Goal: Information Seeking & Learning: Learn about a topic

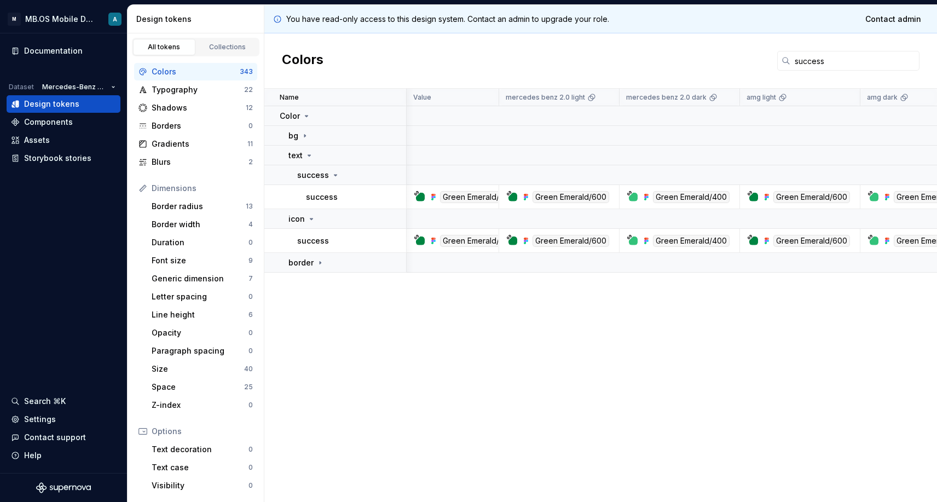
scroll to position [0, 486]
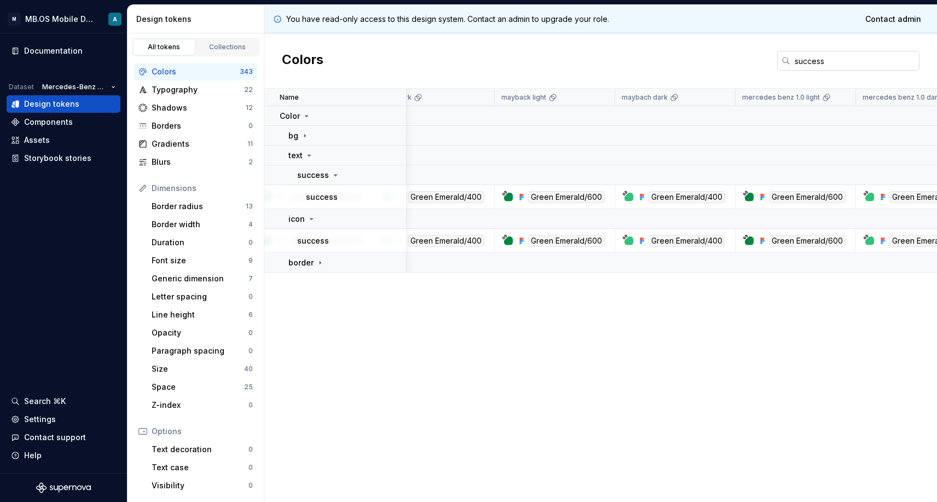
click at [824, 62] on input "success" at bounding box center [854, 61] width 129 height 20
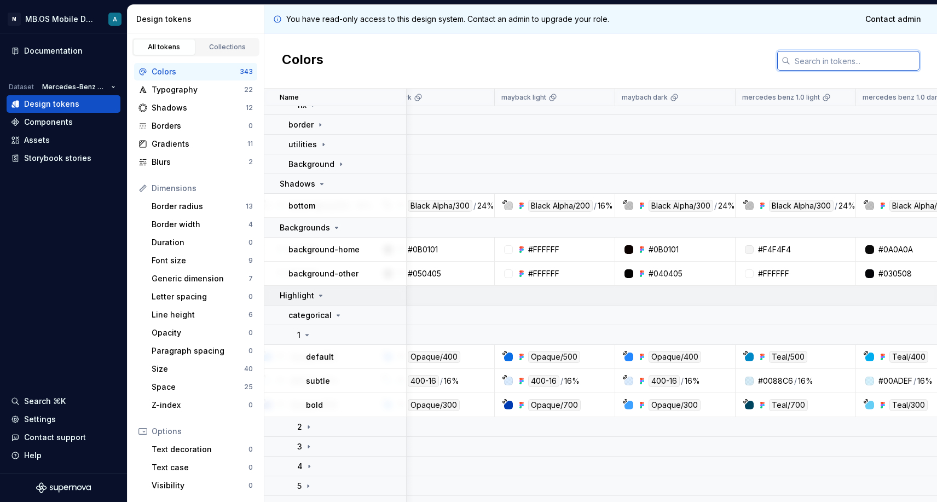
scroll to position [4715, 487]
click at [316, 192] on td "Shadows" at bounding box center [335, 184] width 142 height 20
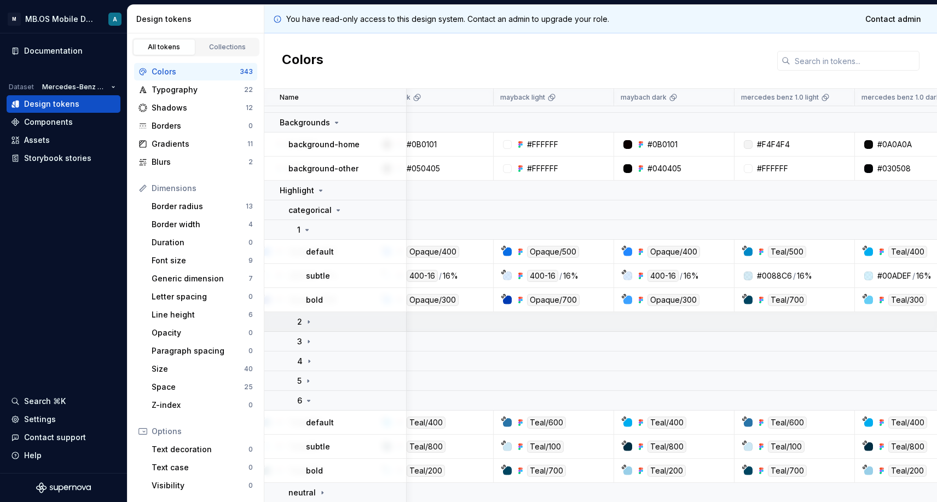
scroll to position [4798, 487]
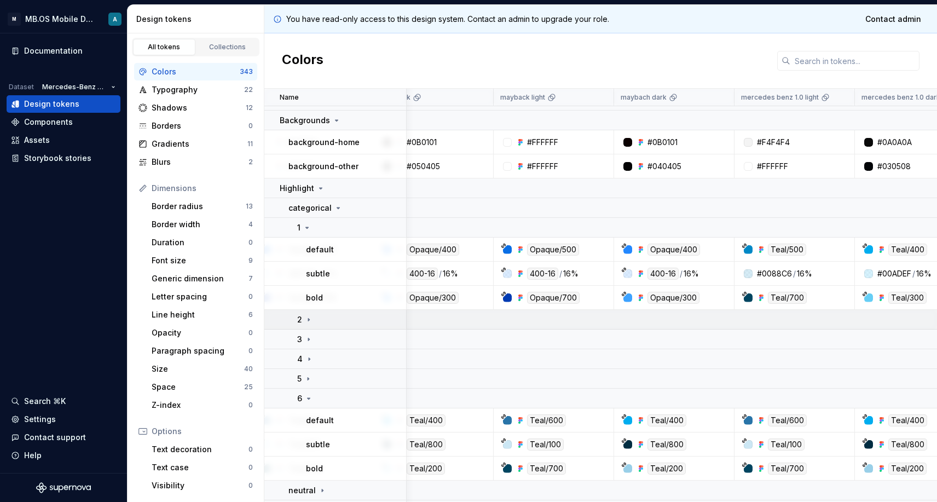
click at [304, 315] on icon at bounding box center [308, 319] width 9 height 9
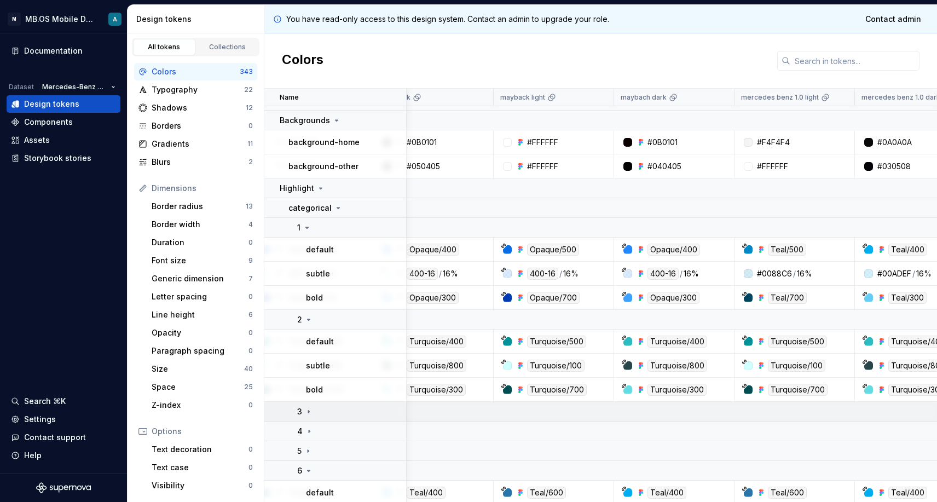
click at [304, 419] on td "3" at bounding box center [335, 412] width 142 height 20
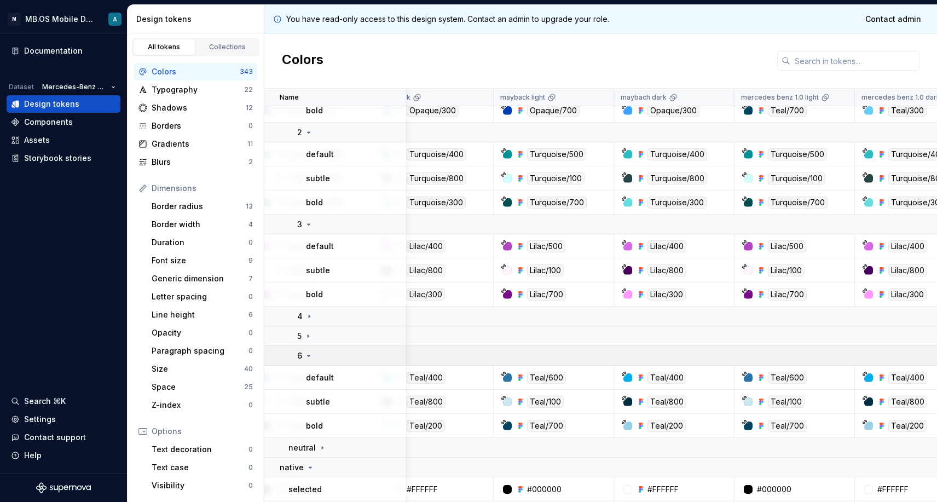
scroll to position [4996, 487]
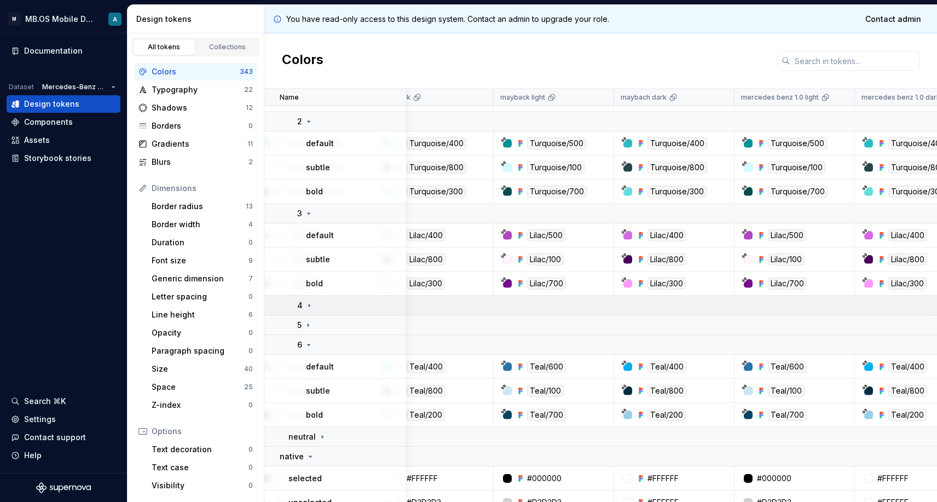
click at [305, 302] on icon at bounding box center [309, 305] width 9 height 9
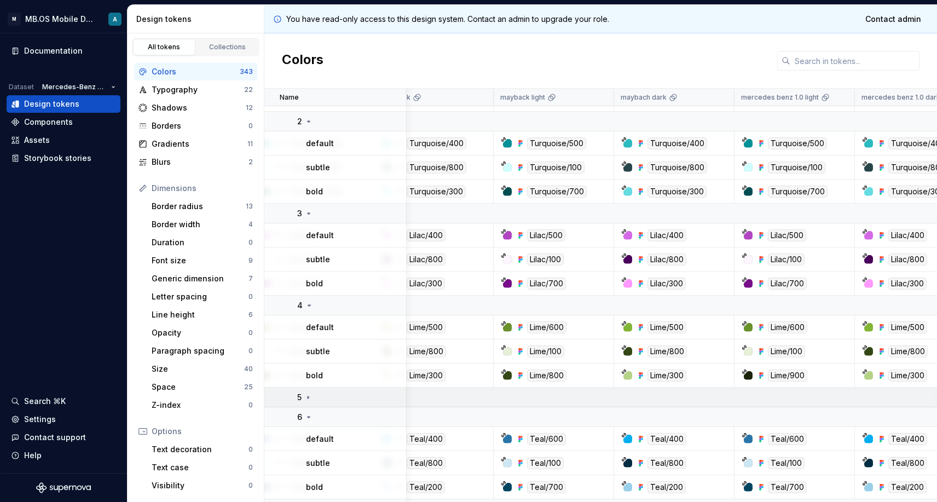
click at [303, 395] on div "5" at bounding box center [304, 397] width 15 height 11
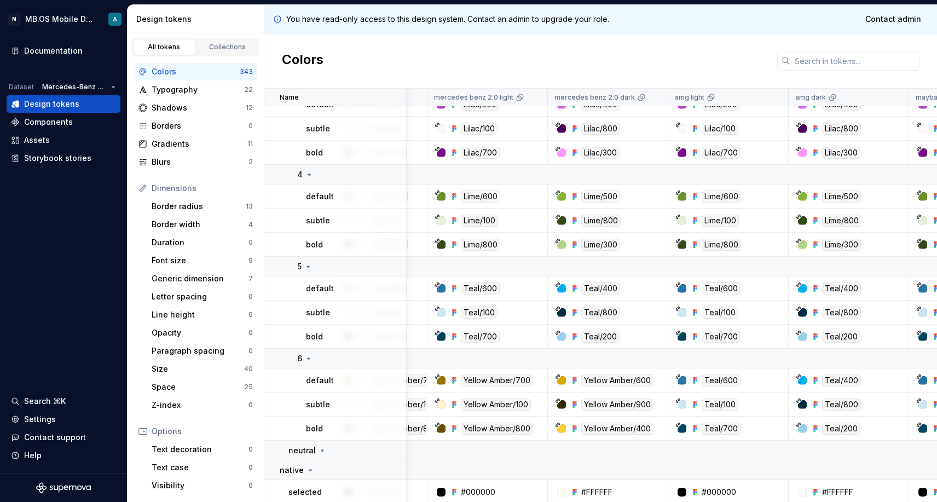
scroll to position [5128, 72]
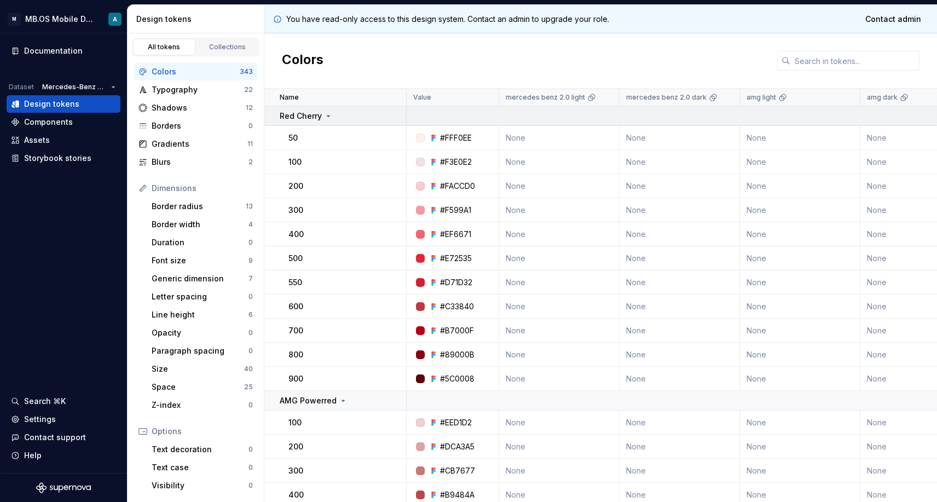
click at [328, 120] on div "Red Cherry" at bounding box center [306, 116] width 53 height 11
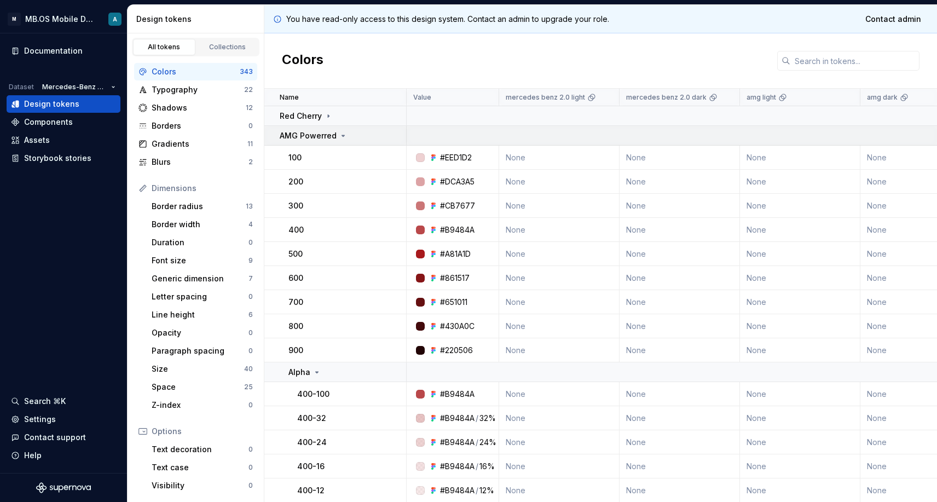
click at [325, 142] on td "AMG Powerred" at bounding box center [335, 136] width 142 height 20
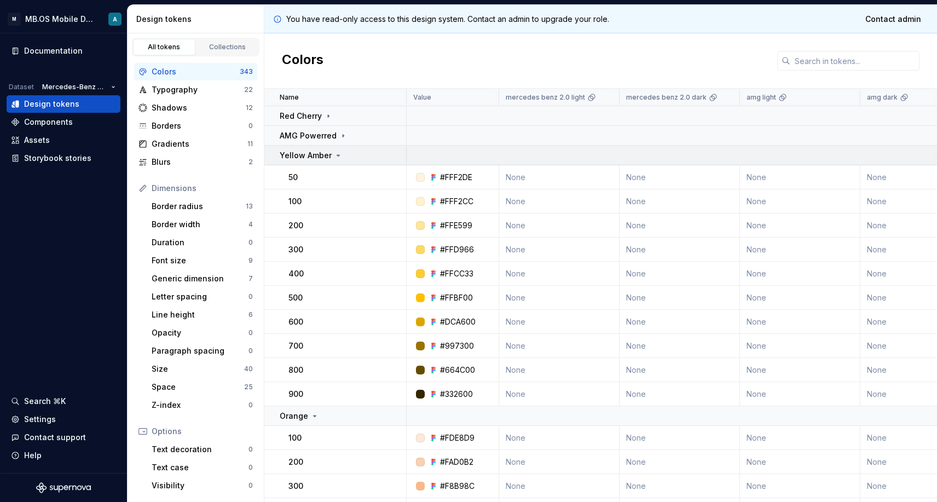
click at [324, 160] on p "Yellow Amber" at bounding box center [306, 155] width 52 height 11
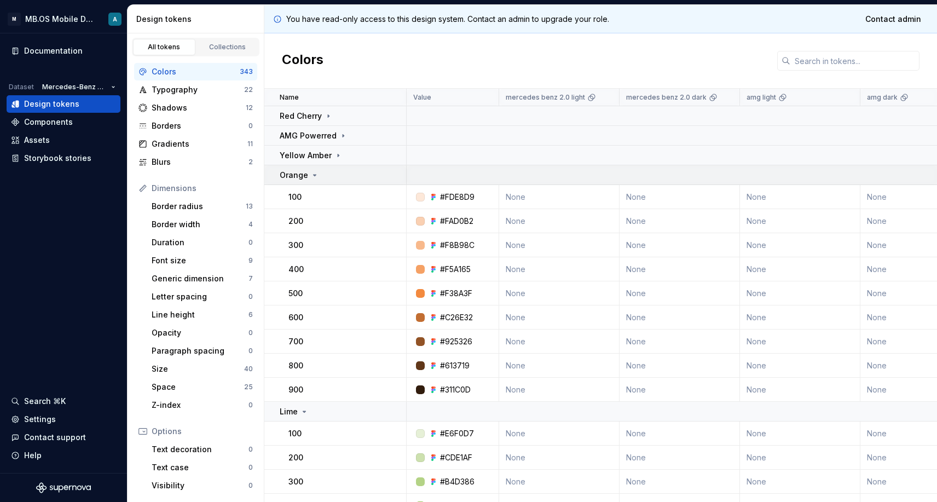
click at [316, 176] on icon at bounding box center [314, 175] width 9 height 9
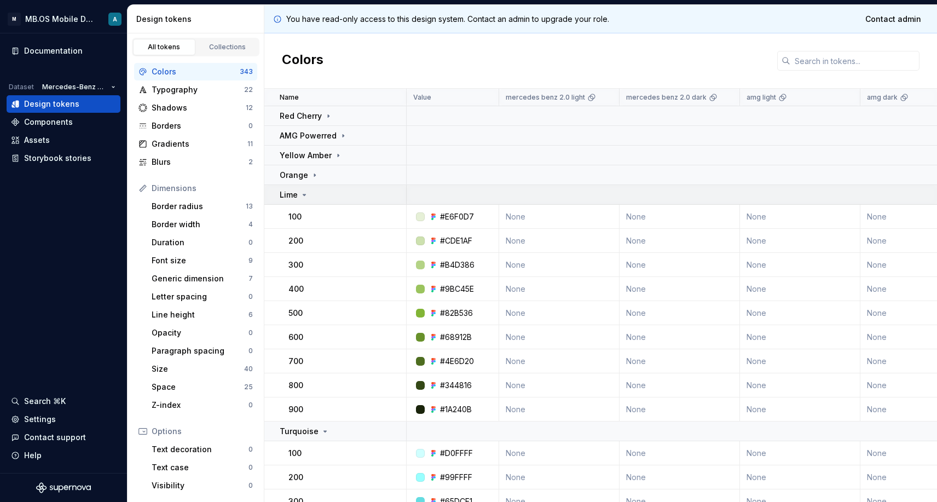
click at [314, 203] on td "Lime" at bounding box center [335, 195] width 142 height 20
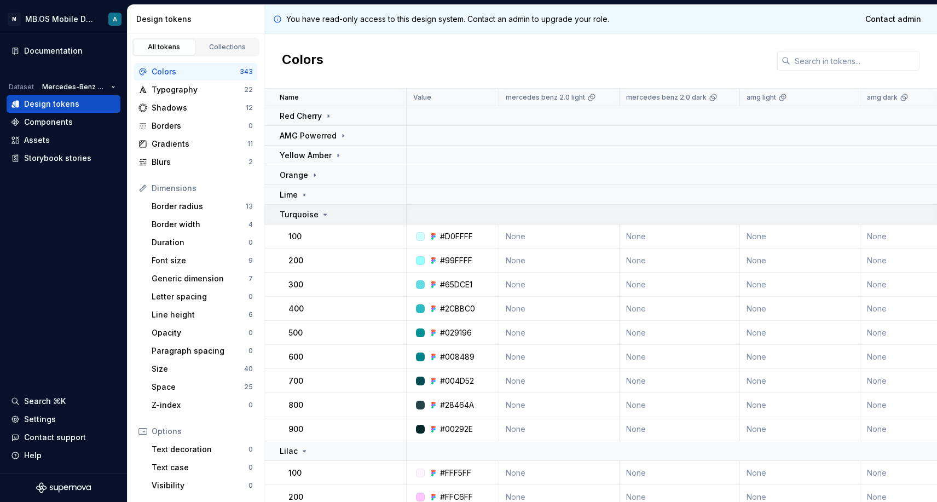
click at [314, 214] on p "Turquoise" at bounding box center [299, 214] width 39 height 11
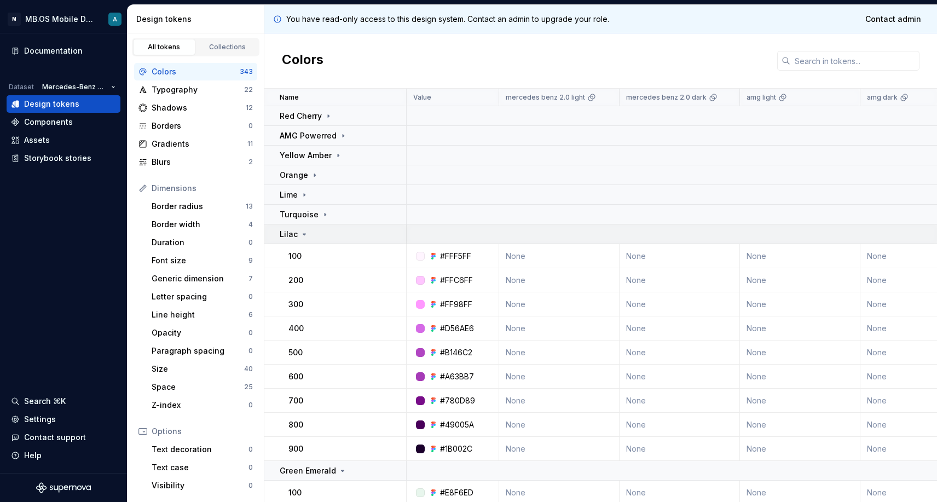
click at [314, 237] on div "Lilac" at bounding box center [343, 234] width 126 height 11
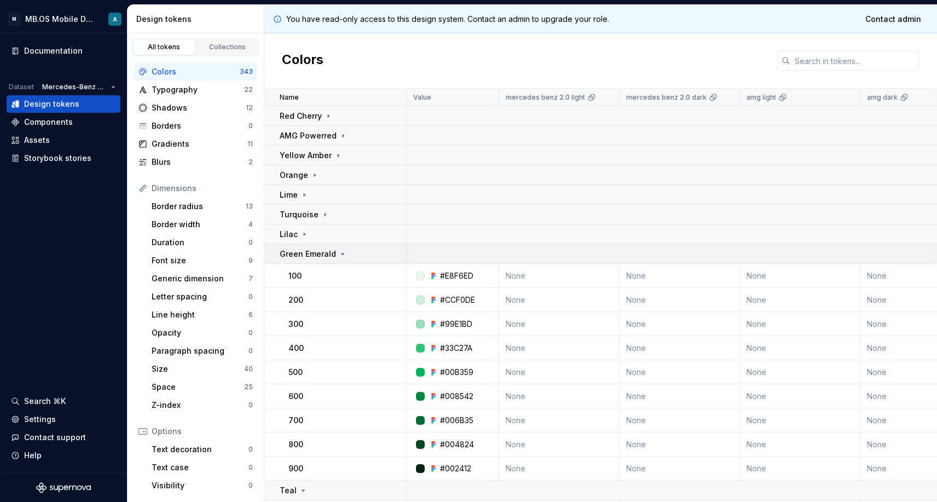
click at [314, 256] on p "Green Emerald" at bounding box center [308, 253] width 56 height 11
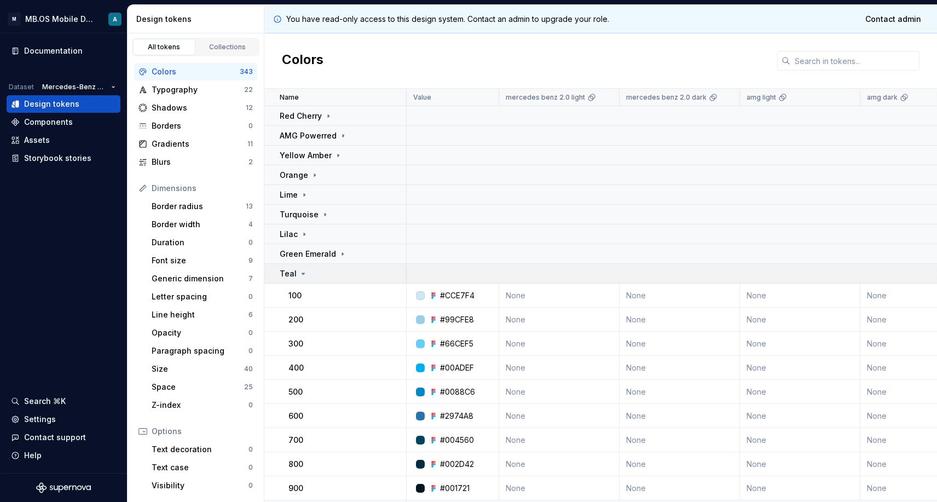
click at [314, 271] on div "Teal" at bounding box center [343, 273] width 126 height 11
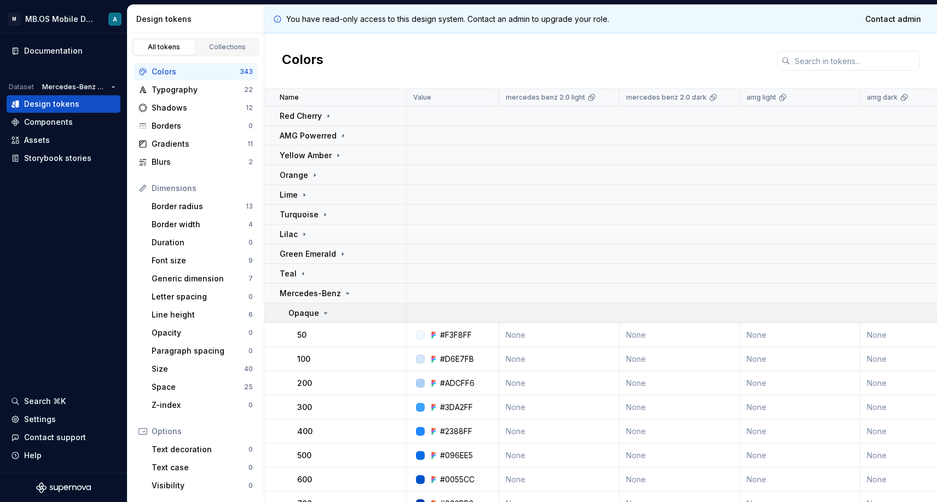
click at [313, 309] on p "Opaque" at bounding box center [303, 313] width 31 height 11
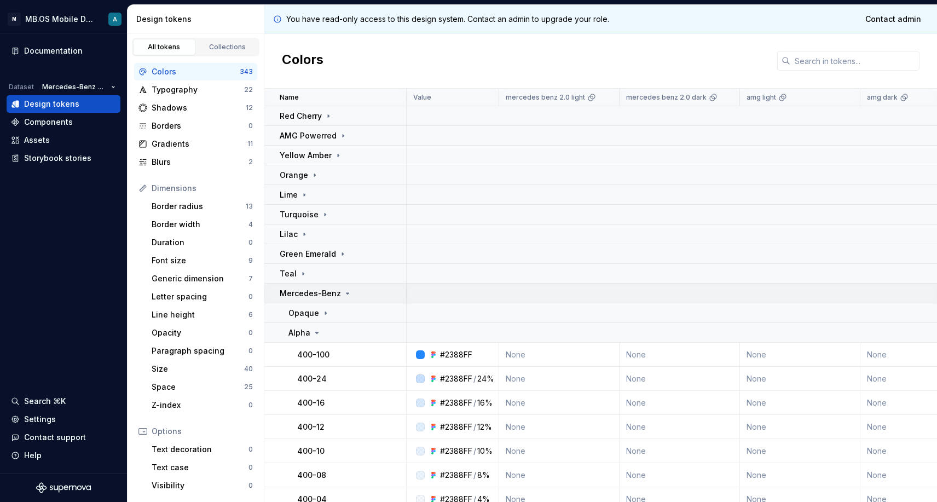
click at [312, 291] on p "Mercedes-Benz" at bounding box center [310, 293] width 61 height 11
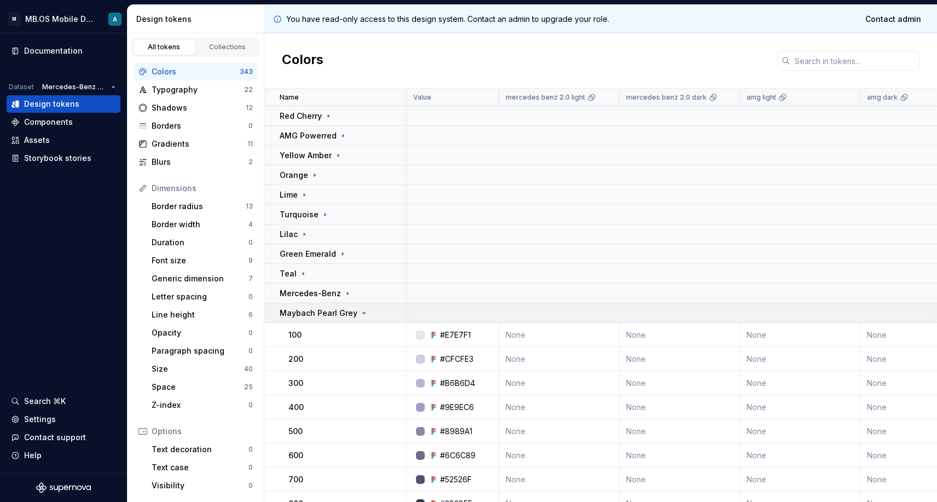
click at [316, 310] on p "Maybach Pearl Grey" at bounding box center [319, 313] width 78 height 11
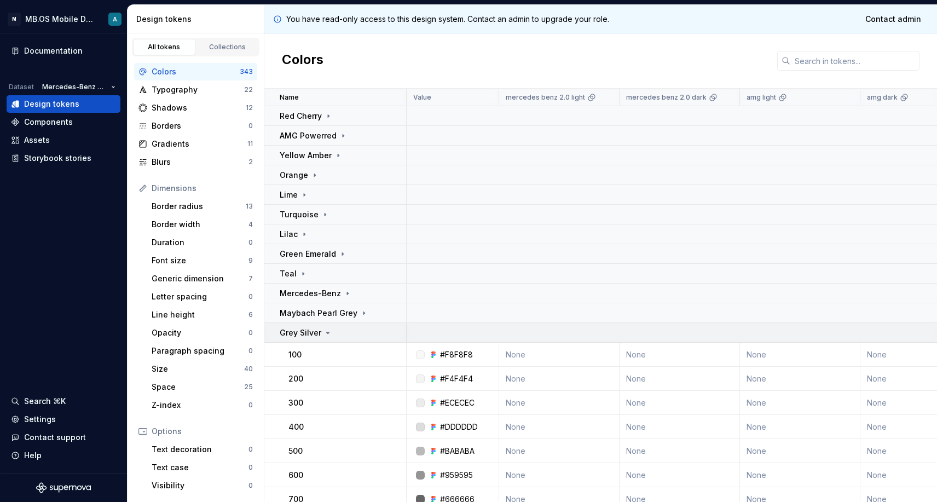
click at [314, 329] on p "Grey Silver" at bounding box center [301, 332] width 42 height 11
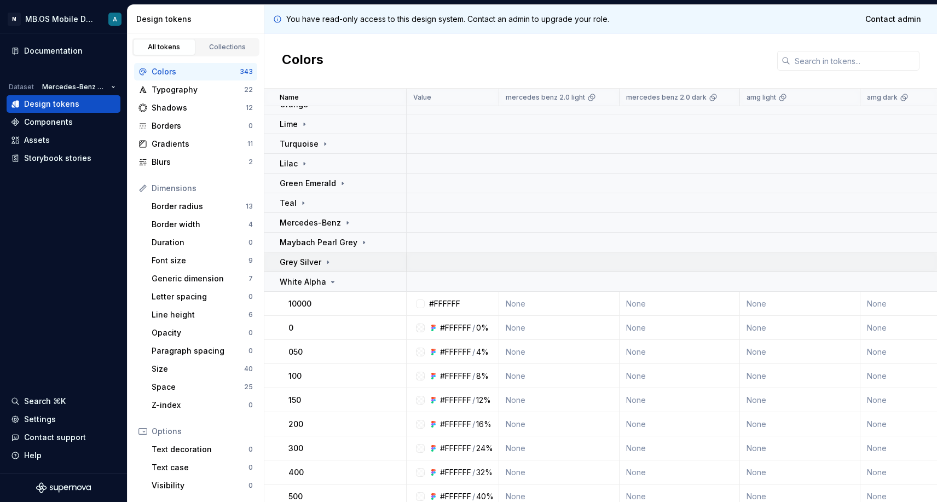
scroll to position [85, 0]
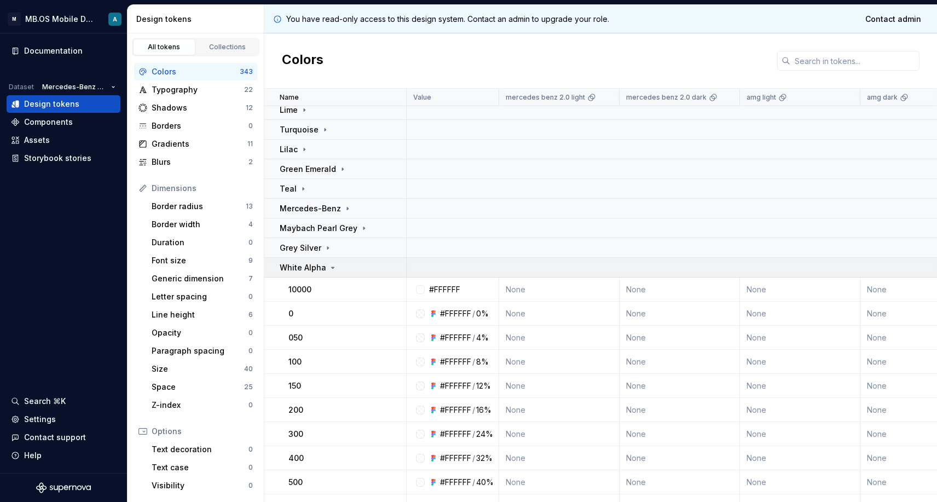
click at [304, 265] on p "White Alpha" at bounding box center [303, 267] width 47 height 11
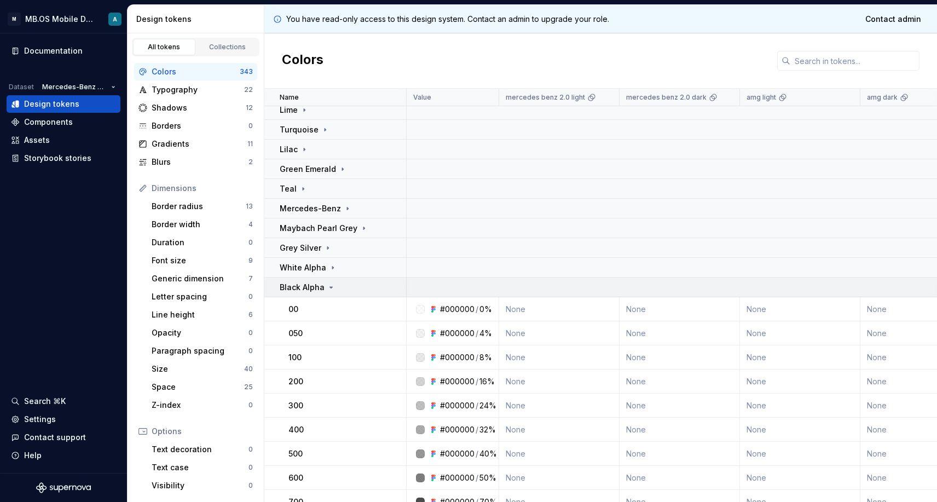
click at [317, 297] on td "Black Alpha" at bounding box center [335, 287] width 142 height 20
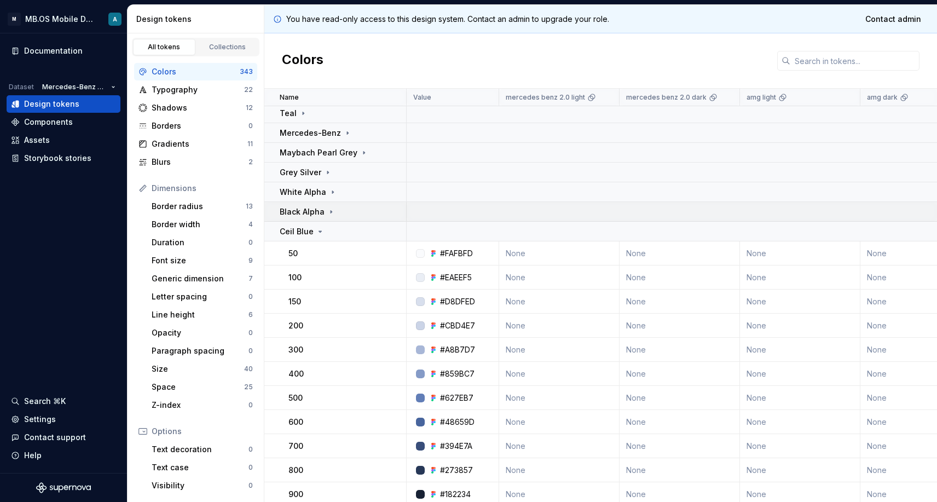
scroll to position [180, 0]
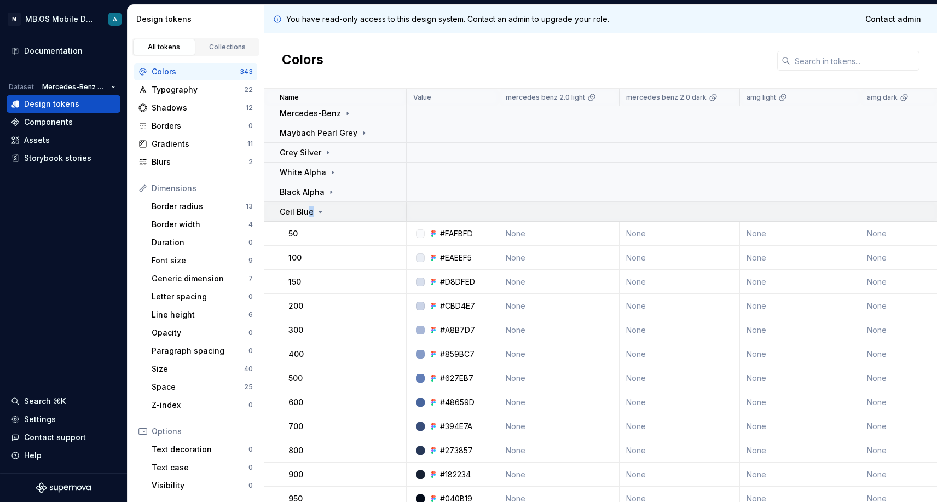
click at [305, 216] on p "Ceil Blue" at bounding box center [297, 211] width 34 height 11
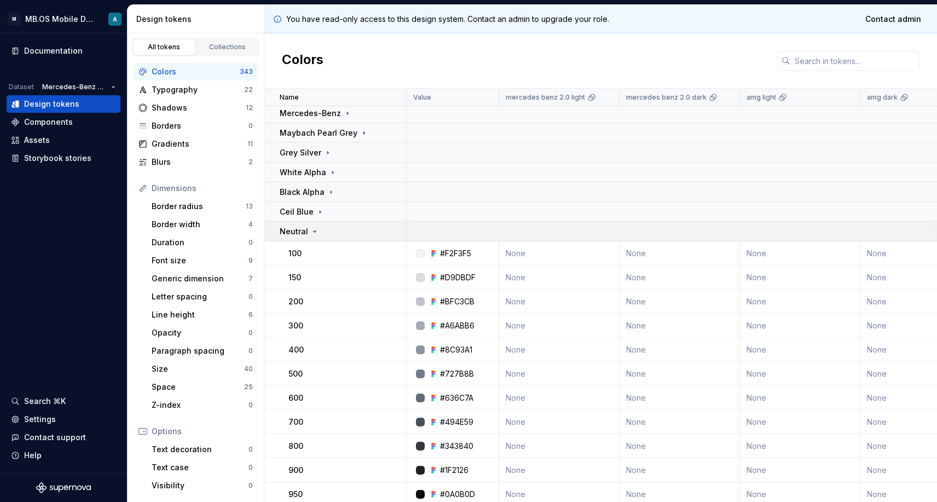
click at [317, 235] on icon at bounding box center [314, 231] width 9 height 9
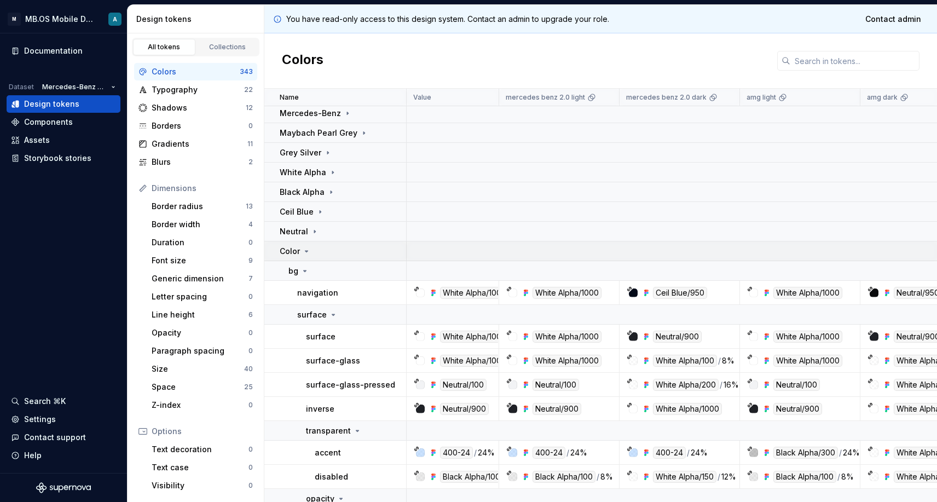
click at [308, 247] on icon at bounding box center [306, 251] width 9 height 9
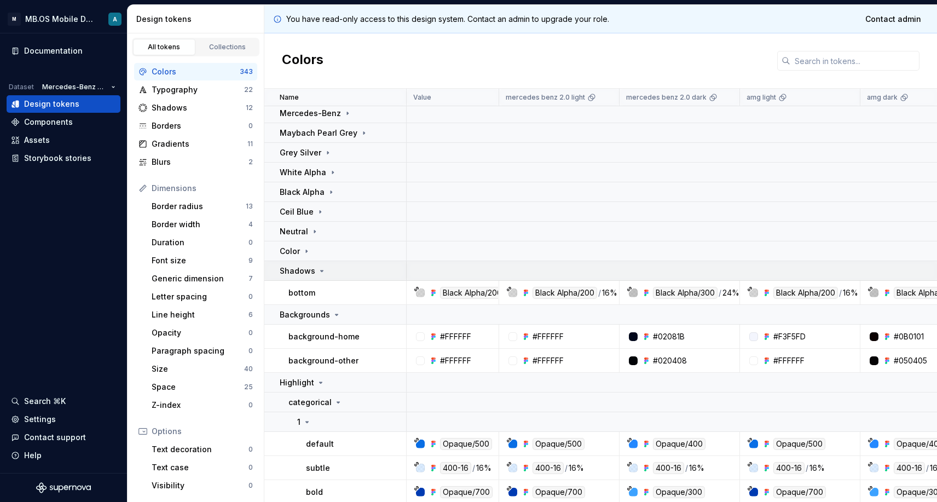
click at [308, 267] on p "Shadows" at bounding box center [298, 270] width 36 height 11
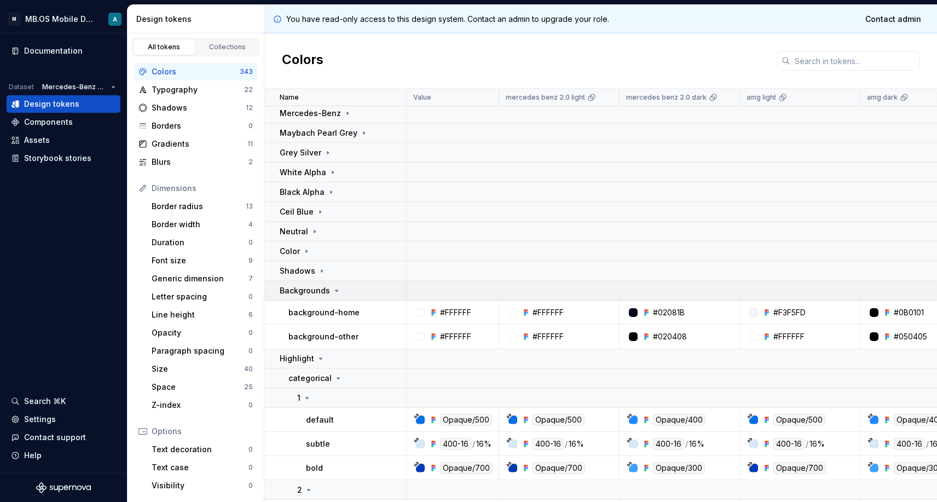
click at [316, 288] on p "Backgrounds" at bounding box center [305, 290] width 50 height 11
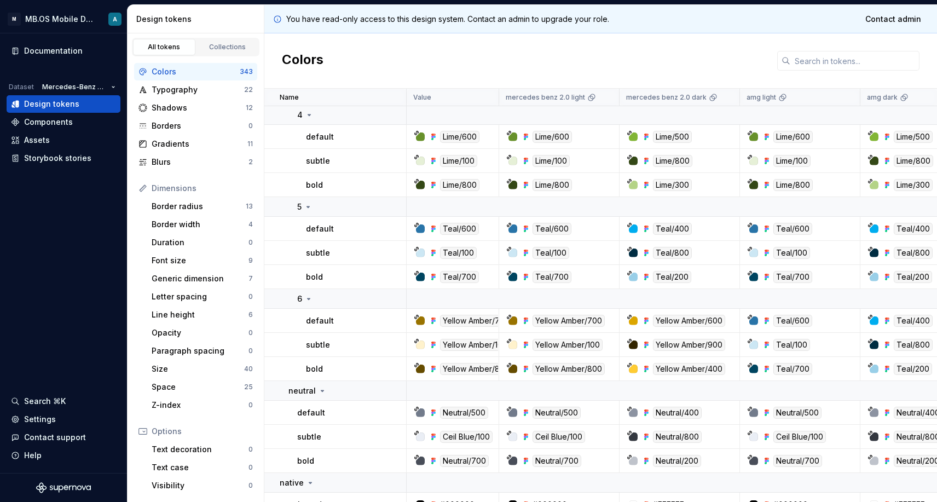
scroll to position [691, 0]
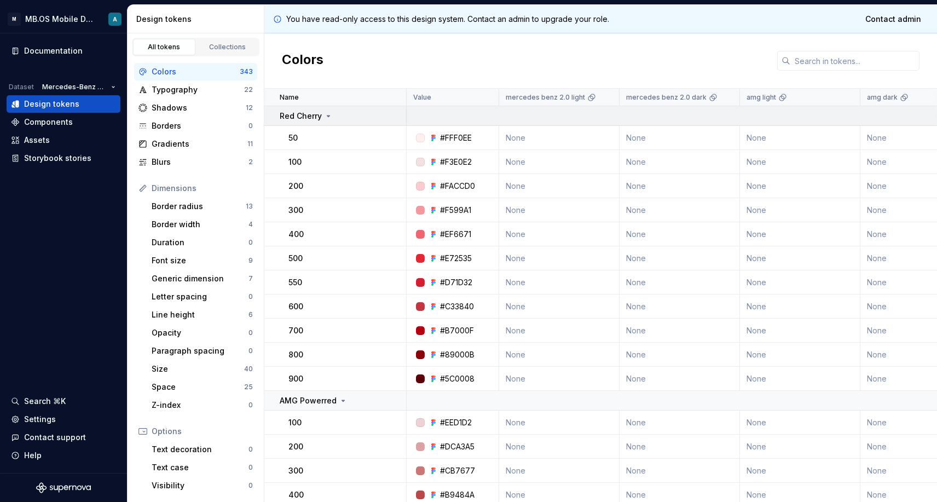
click at [302, 118] on p "Red Cherry" at bounding box center [301, 116] width 42 height 11
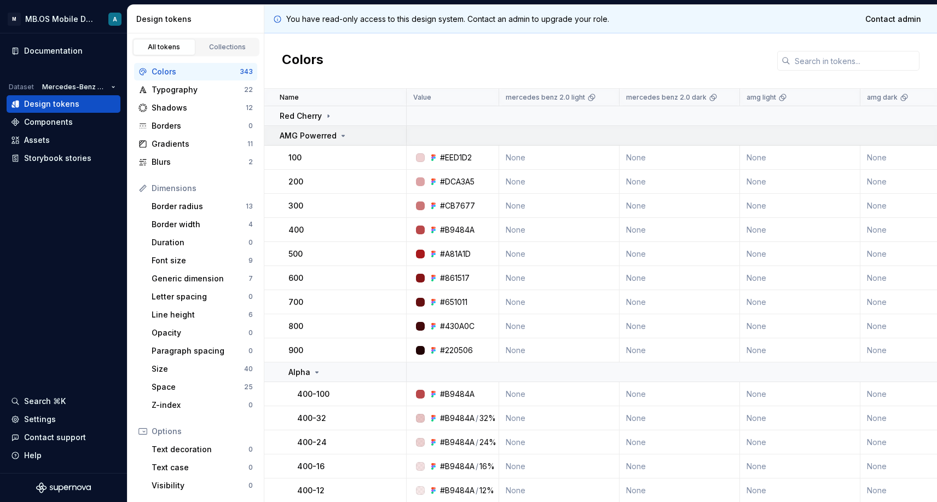
click at [309, 139] on p "AMG Powerred" at bounding box center [308, 135] width 57 height 11
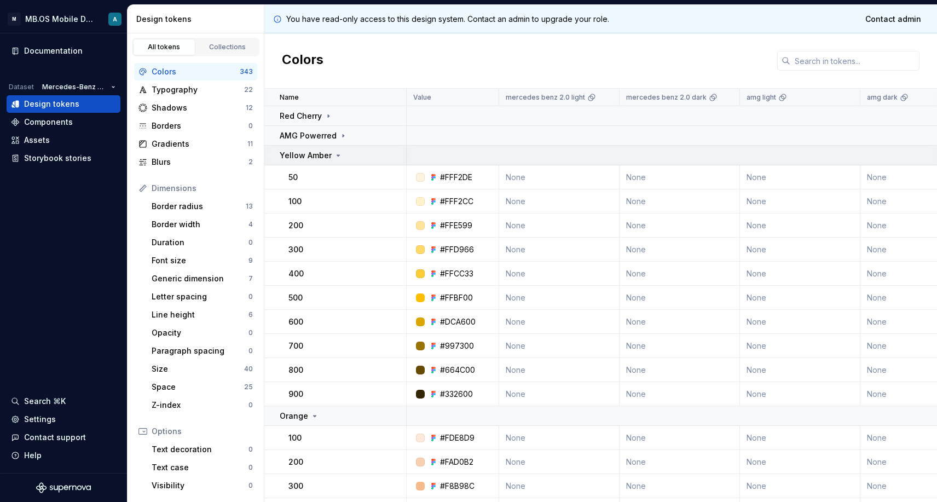
click at [306, 158] on p "Yellow Amber" at bounding box center [306, 155] width 52 height 11
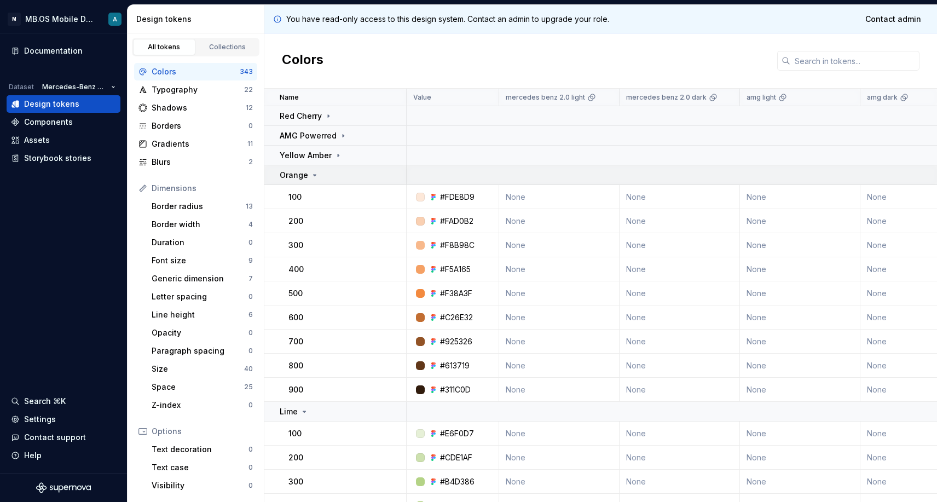
click at [308, 183] on td "Orange" at bounding box center [335, 175] width 142 height 20
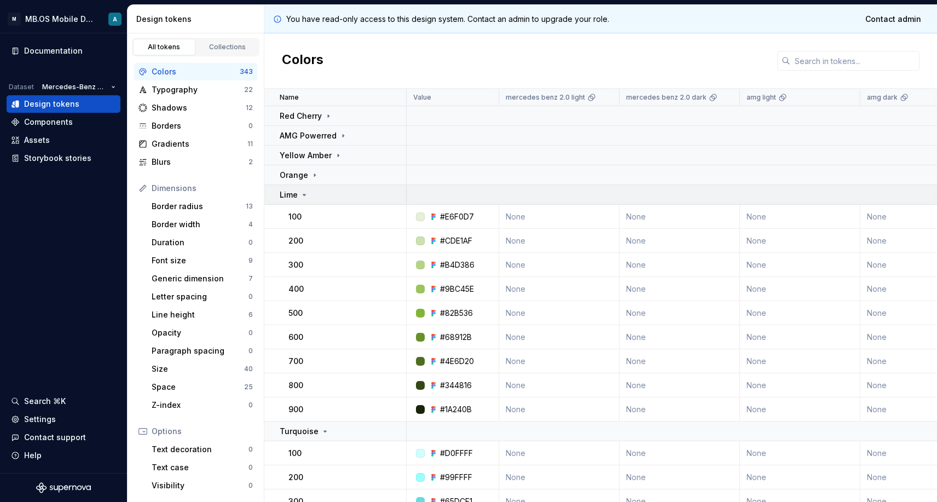
click at [308, 197] on icon at bounding box center [304, 194] width 9 height 9
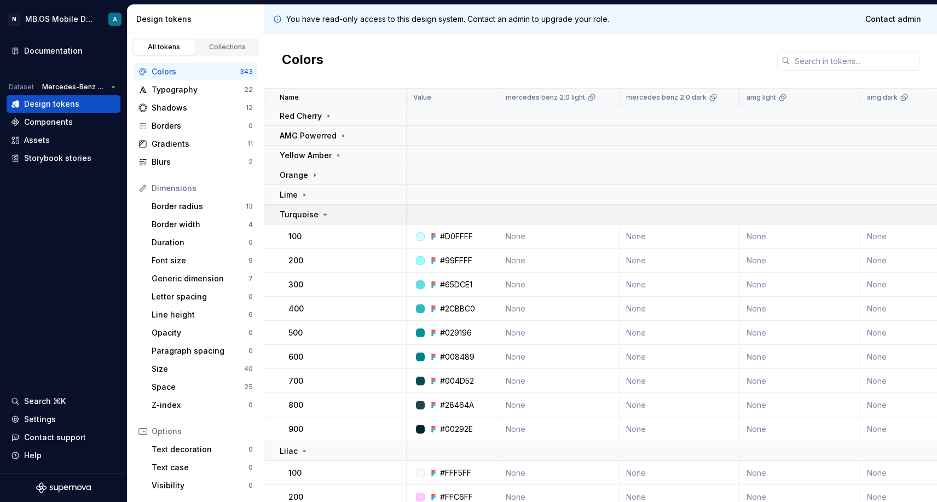
click at [310, 218] on p "Turquoise" at bounding box center [299, 214] width 39 height 11
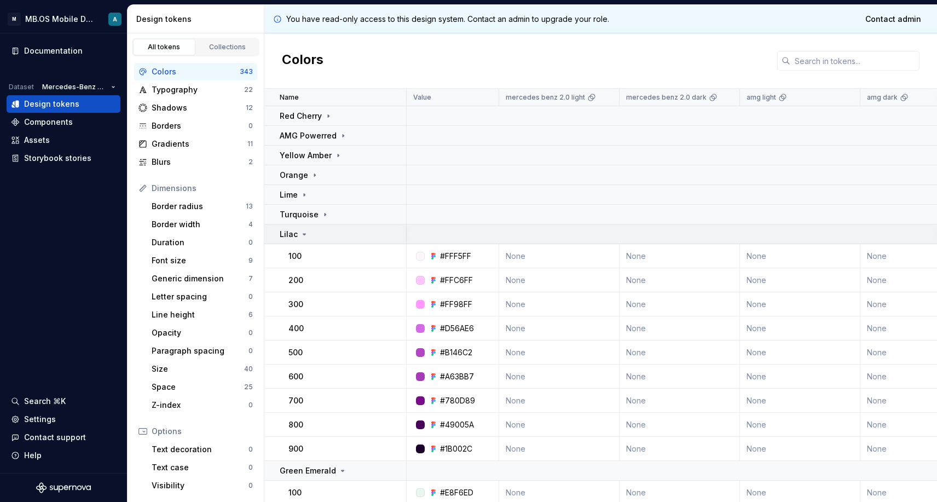
click at [310, 234] on div "Lilac" at bounding box center [343, 234] width 126 height 11
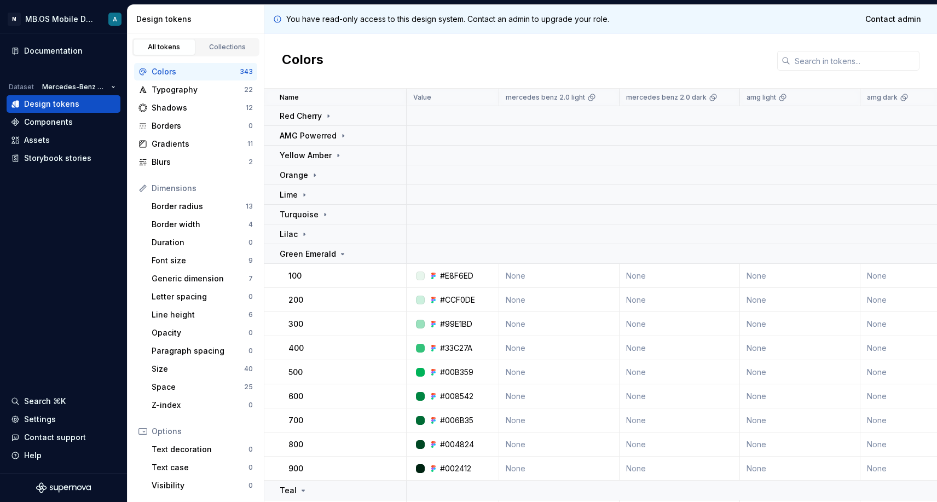
click at [314, 264] on td "100" at bounding box center [335, 276] width 142 height 24
click at [311, 258] on p "Green Emerald" at bounding box center [308, 253] width 56 height 11
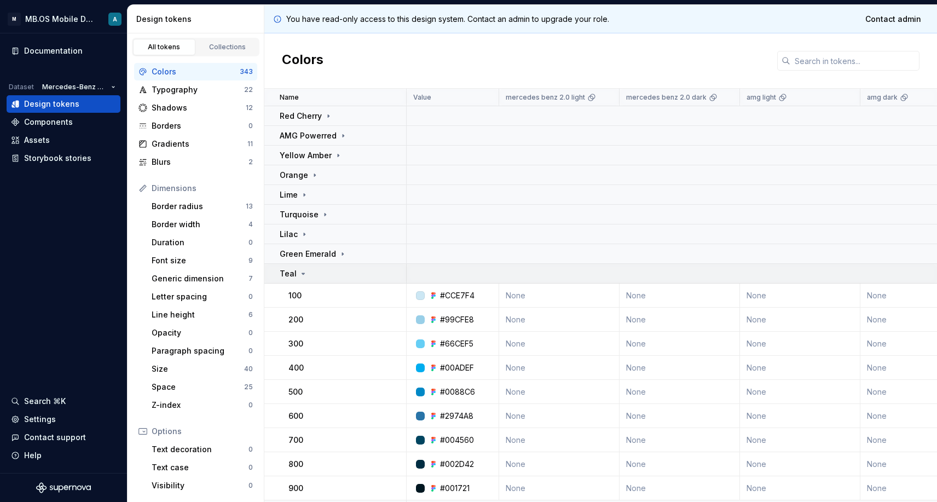
click at [312, 282] on td "Teal" at bounding box center [335, 274] width 142 height 20
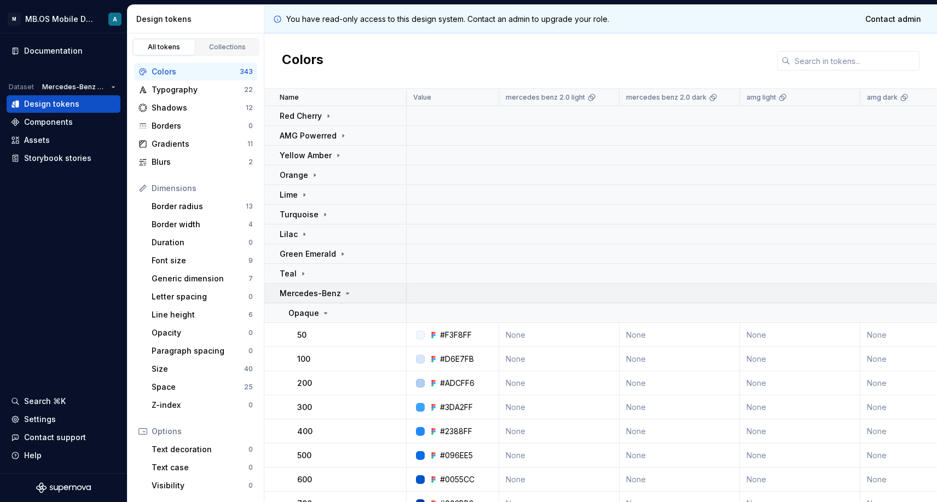
click at [316, 298] on p "Mercedes-Benz" at bounding box center [310, 293] width 61 height 11
click at [321, 305] on td "Maybach Pearl Grey" at bounding box center [335, 313] width 142 height 20
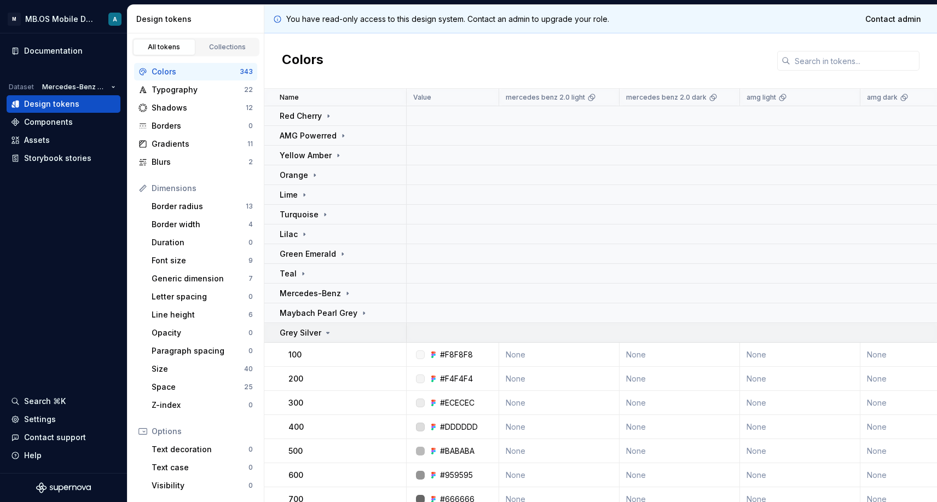
click at [320, 327] on div "Grey Silver" at bounding box center [306, 332] width 53 height 11
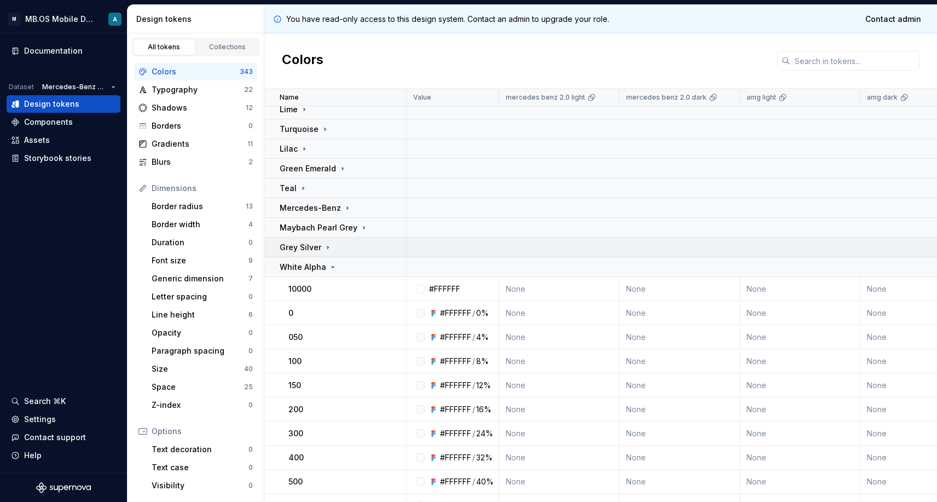
scroll to position [106, 0]
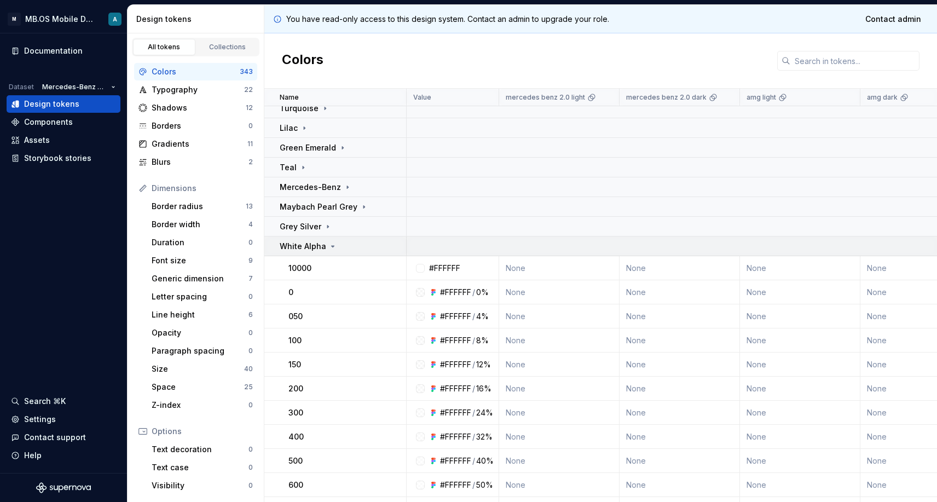
click at [308, 252] on td "White Alpha" at bounding box center [335, 246] width 142 height 20
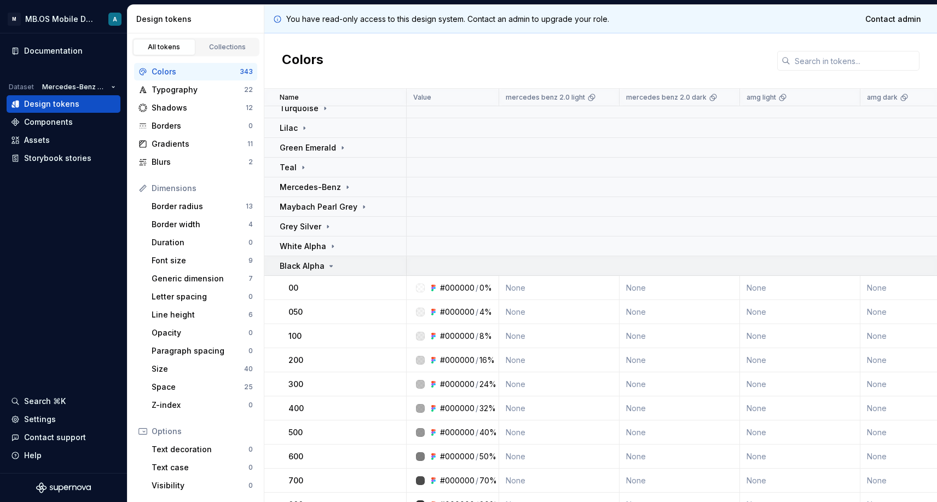
click at [312, 267] on p "Black Alpha" at bounding box center [302, 265] width 45 height 11
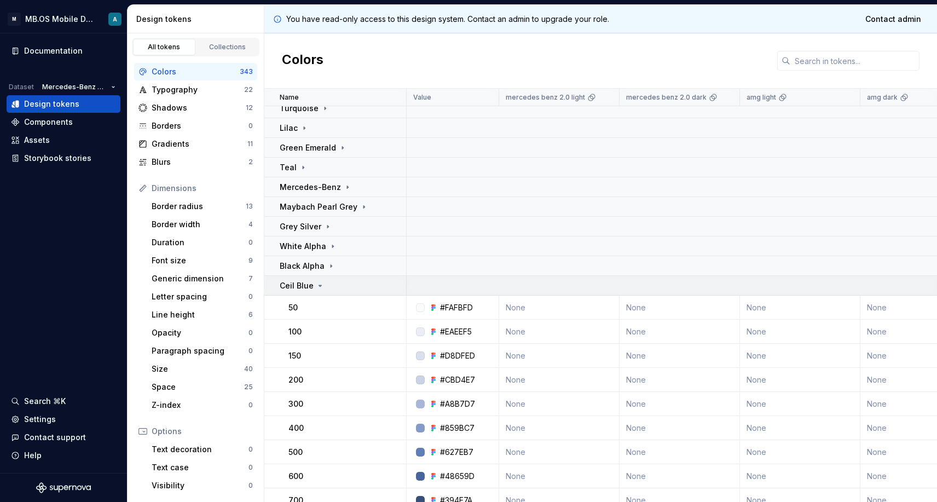
click at [316, 281] on icon at bounding box center [320, 285] width 9 height 9
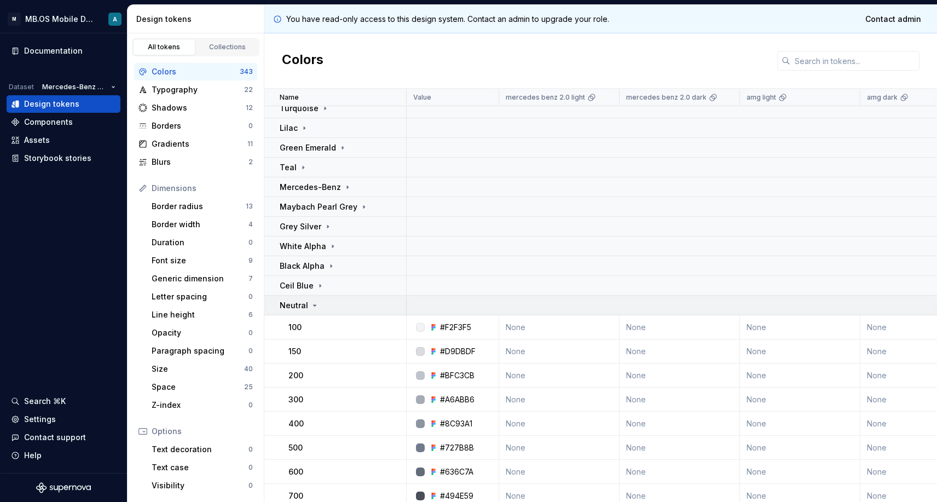
click at [313, 307] on icon at bounding box center [314, 305] width 9 height 9
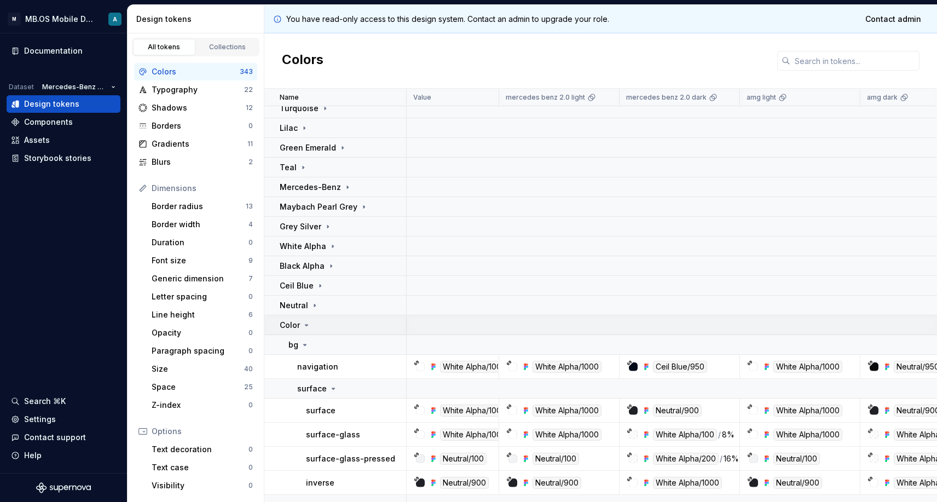
click at [318, 327] on div "Color" at bounding box center [343, 325] width 126 height 11
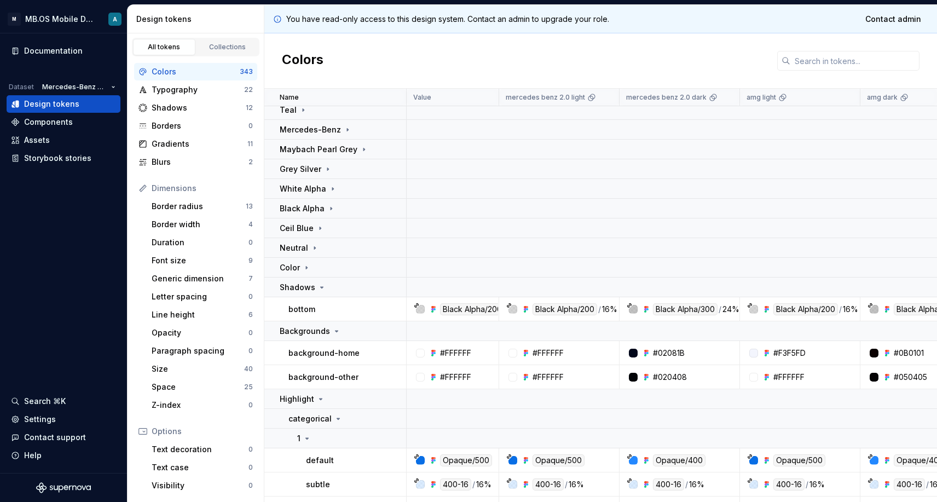
scroll to position [165, 0]
click at [311, 293] on td "Shadows" at bounding box center [335, 286] width 142 height 20
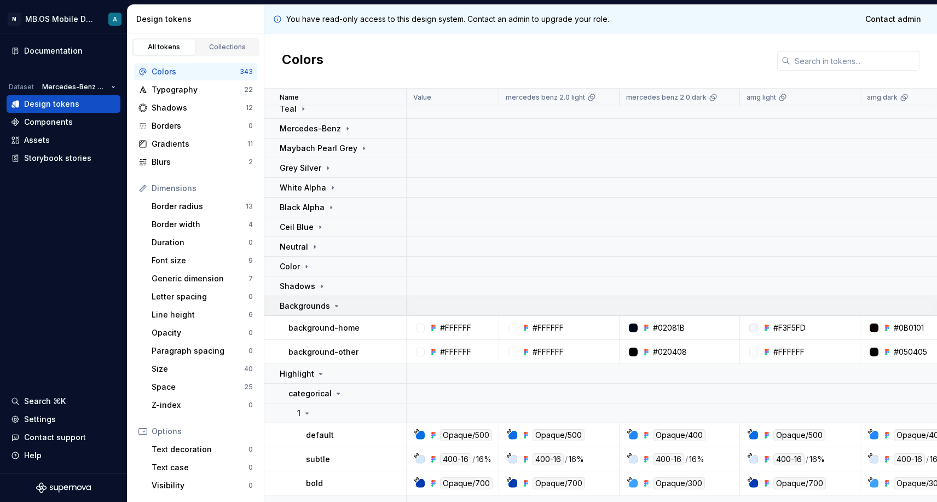
click at [311, 300] on p "Backgrounds" at bounding box center [305, 305] width 50 height 11
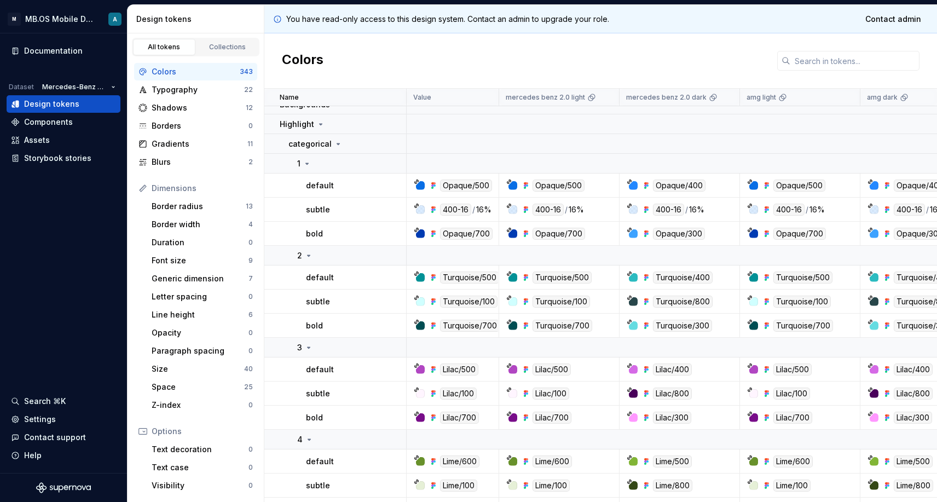
scroll to position [313, 0]
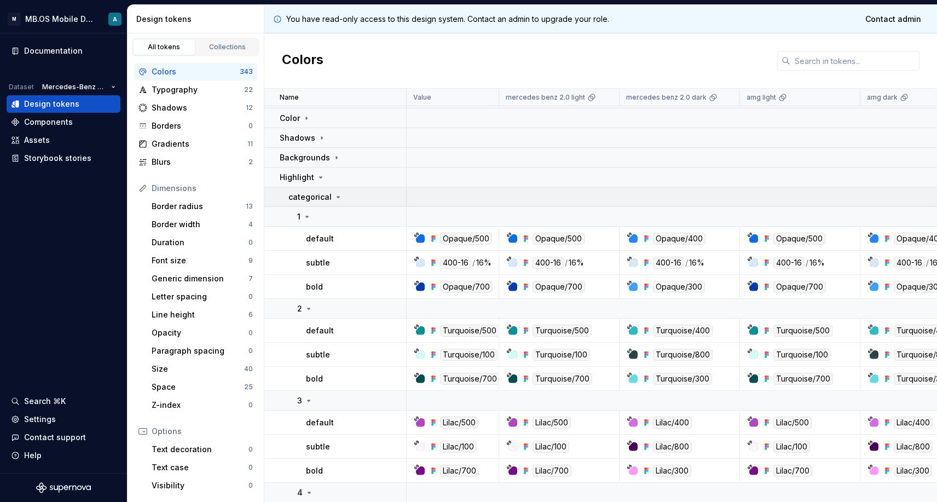
click at [327, 194] on p "categorical" at bounding box center [309, 197] width 43 height 11
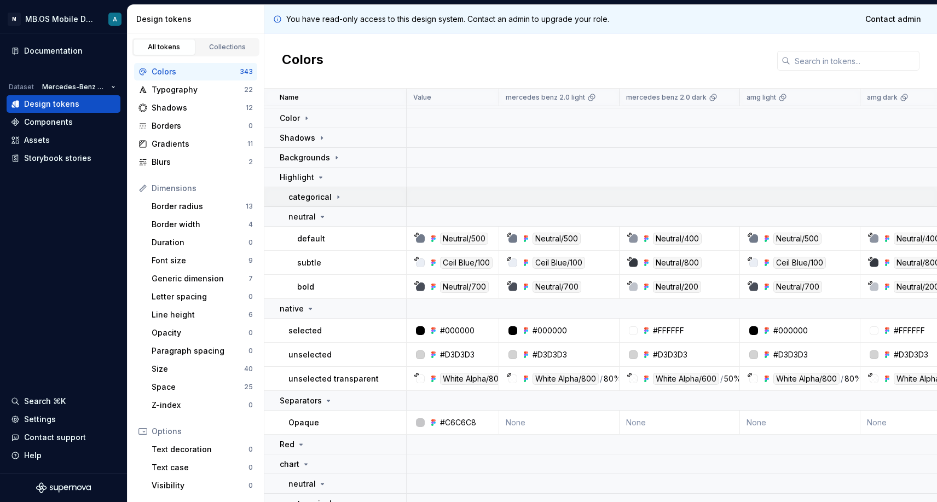
click at [327, 194] on p "categorical" at bounding box center [309, 197] width 43 height 11
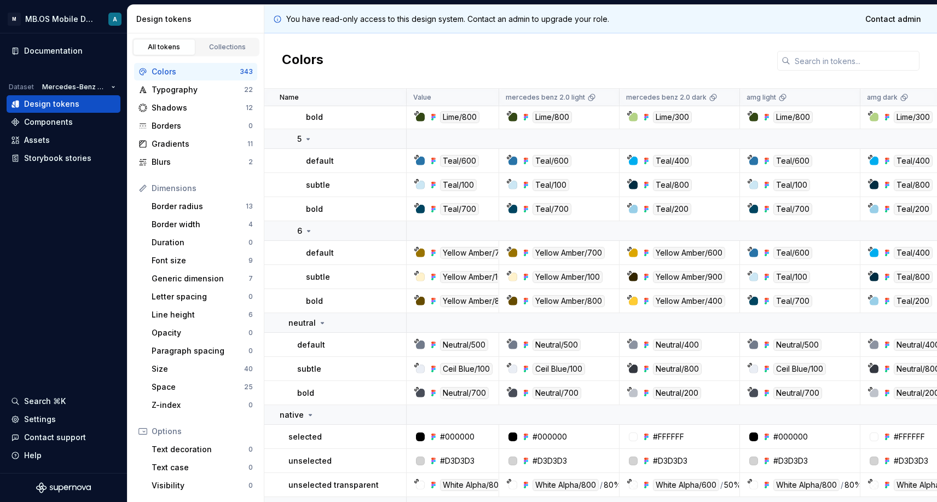
scroll to position [759, 0]
click at [813, 70] on input "text" at bounding box center [854, 61] width 129 height 20
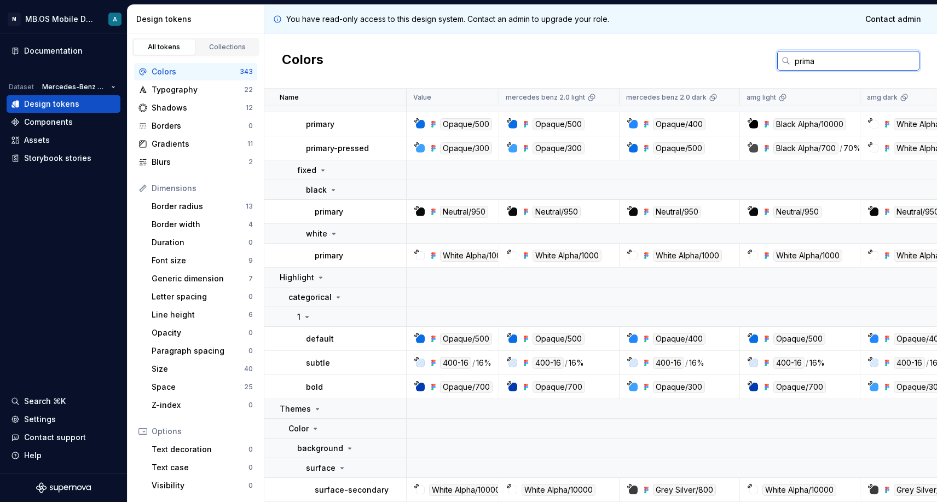
scroll to position [607, 0]
click at [815, 57] on input "prima" at bounding box center [854, 61] width 129 height 20
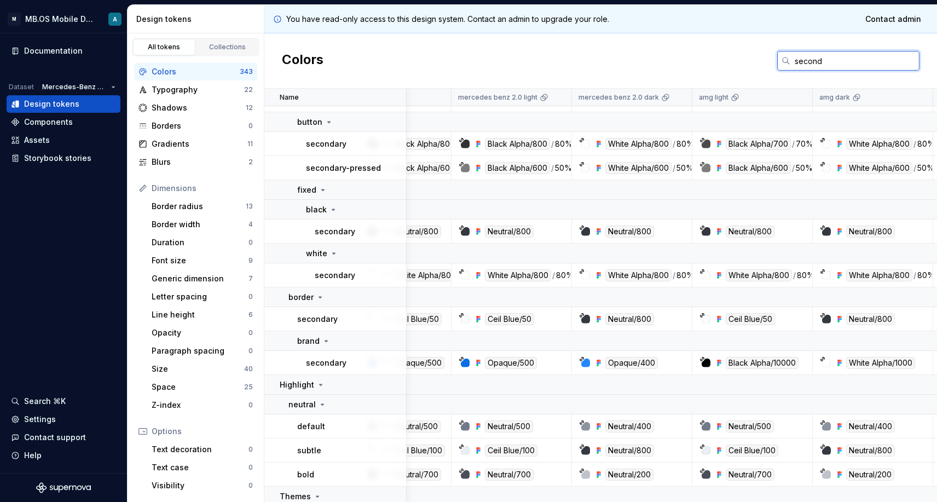
scroll to position [519, 48]
click at [813, 65] on input "second" at bounding box center [854, 61] width 129 height 20
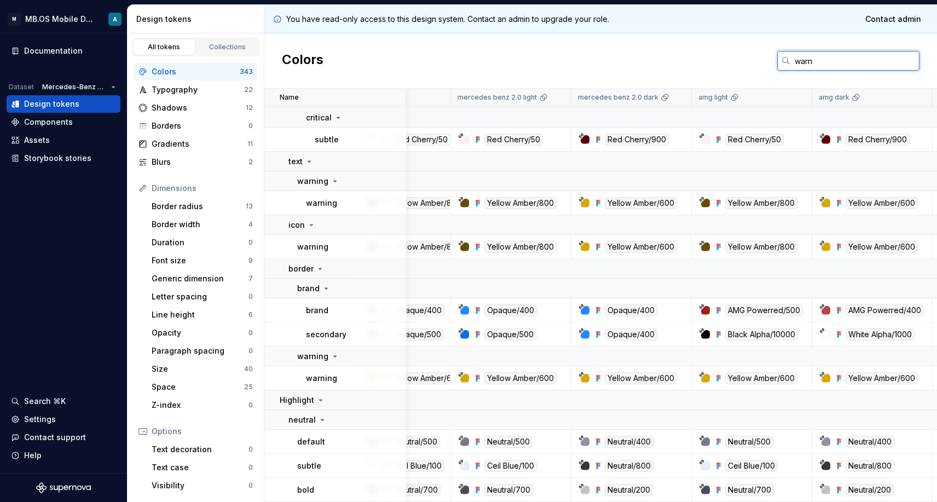
scroll to position [0, 48]
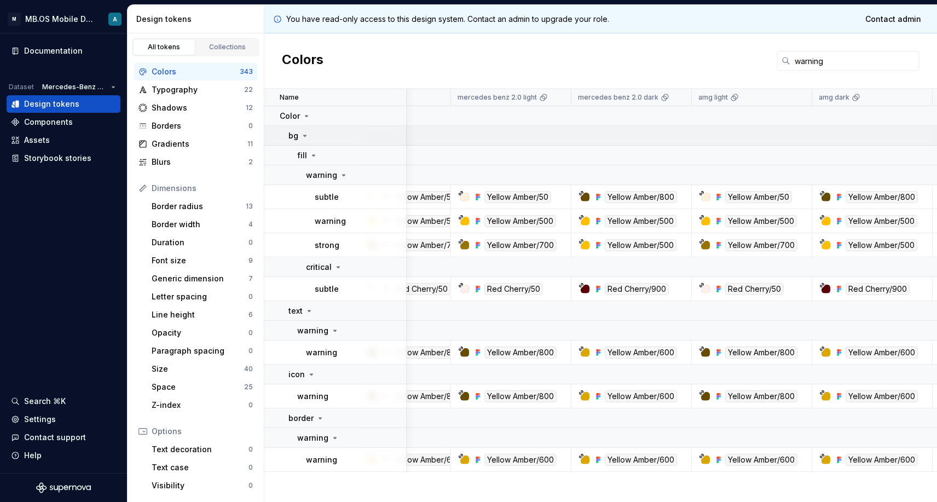
click at [303, 135] on icon at bounding box center [304, 135] width 9 height 9
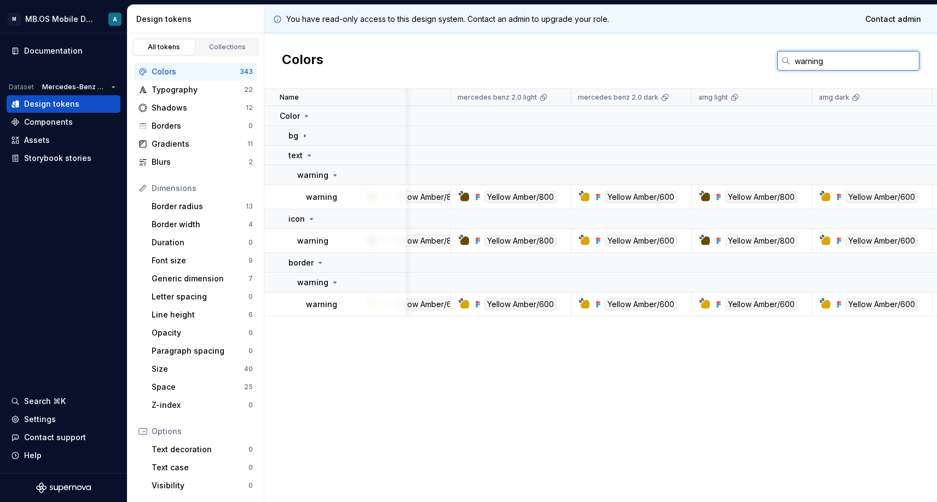
click at [816, 65] on input "warning" at bounding box center [854, 61] width 129 height 20
type input "\"
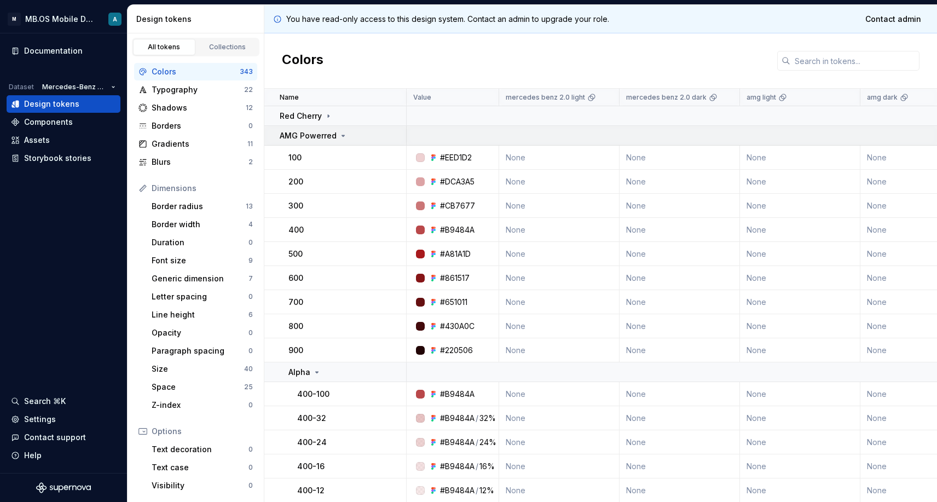
click at [310, 136] on p "AMG Powerred" at bounding box center [308, 135] width 57 height 11
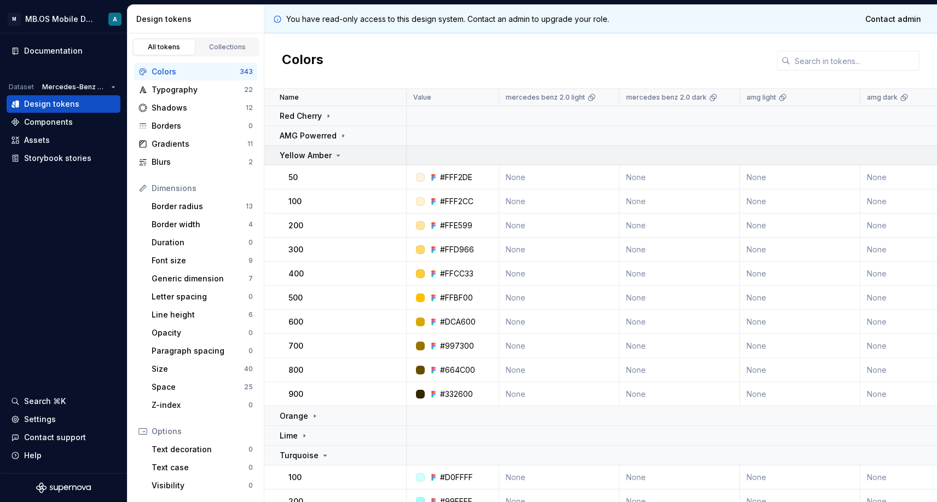
click at [334, 150] on div "Yellow Amber" at bounding box center [311, 155] width 63 height 11
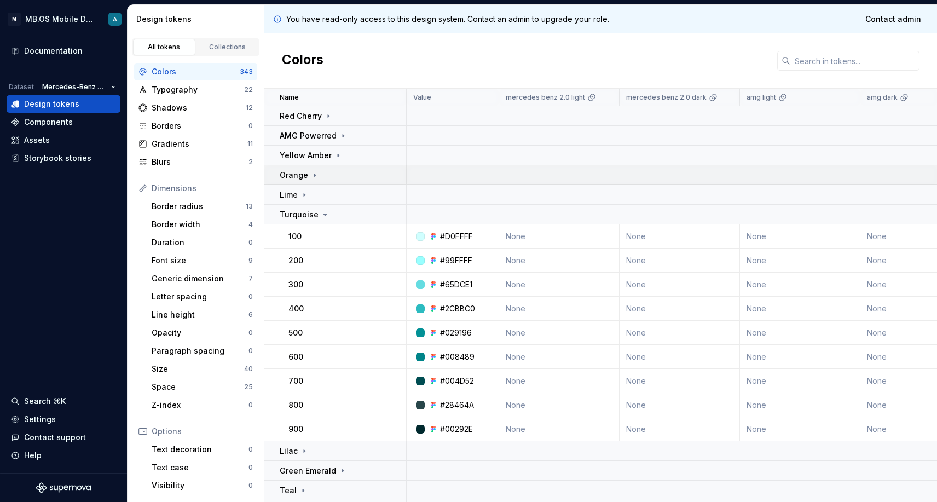
click at [325, 176] on div "Orange" at bounding box center [343, 175] width 126 height 11
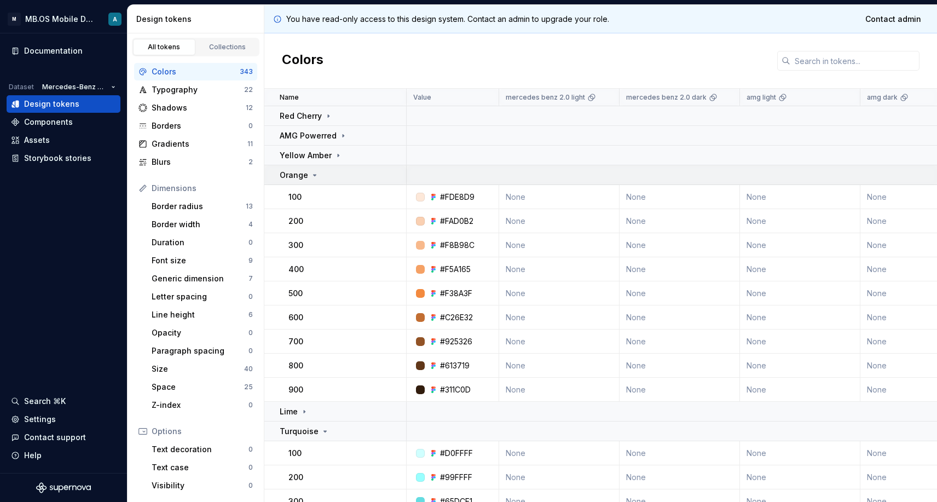
click at [325, 176] on div "Orange" at bounding box center [343, 175] width 126 height 11
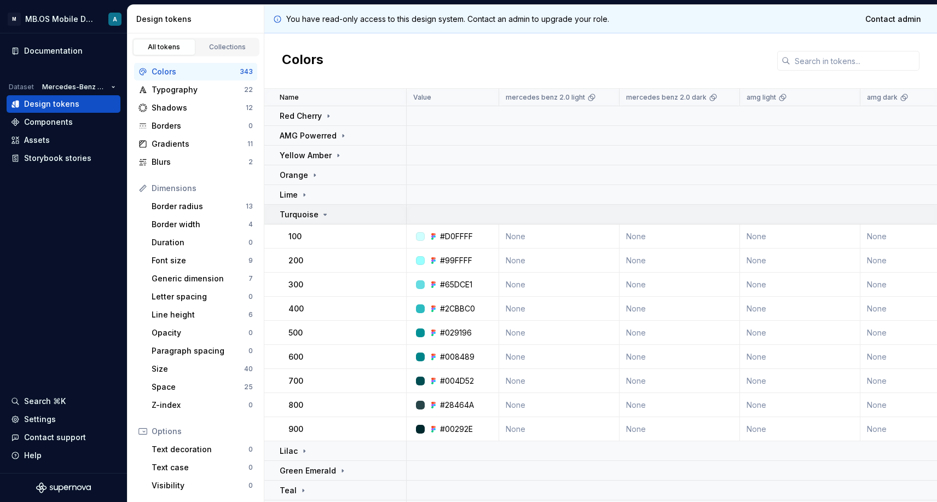
click at [321, 211] on icon at bounding box center [325, 214] width 9 height 9
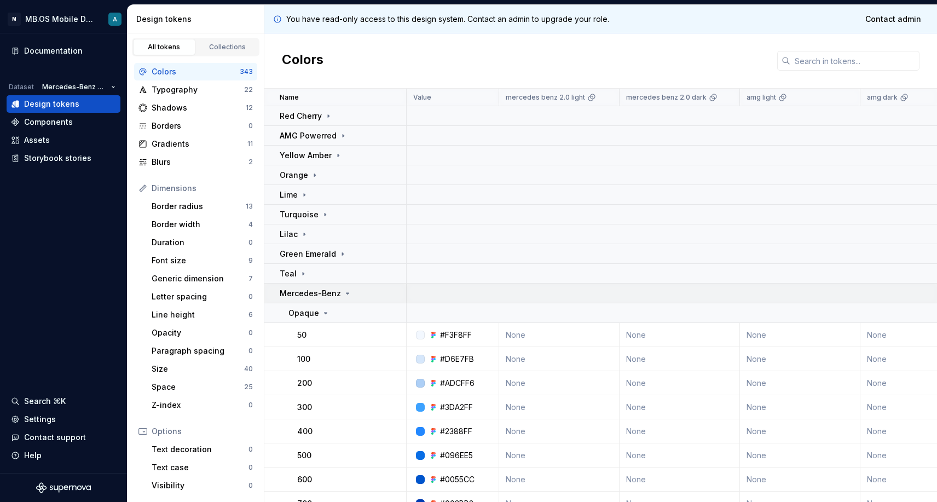
click at [310, 298] on p "Mercedes-Benz" at bounding box center [310, 293] width 61 height 11
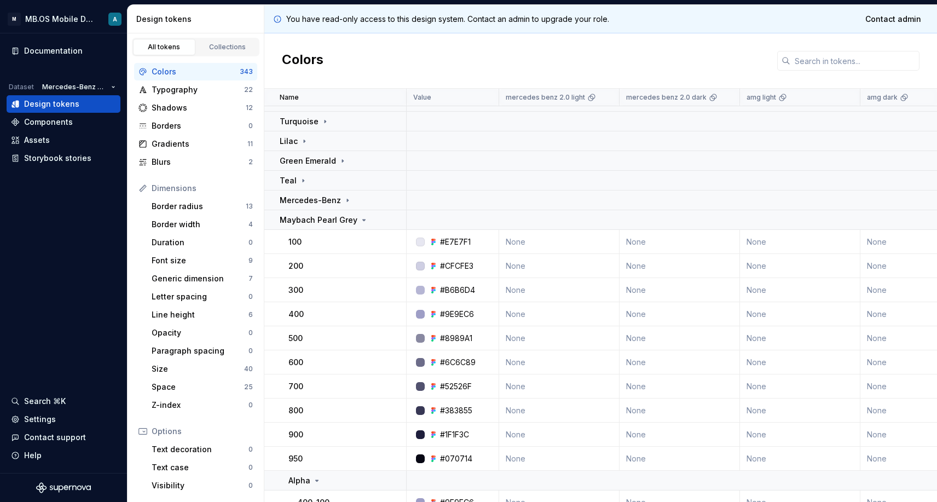
scroll to position [120, 0]
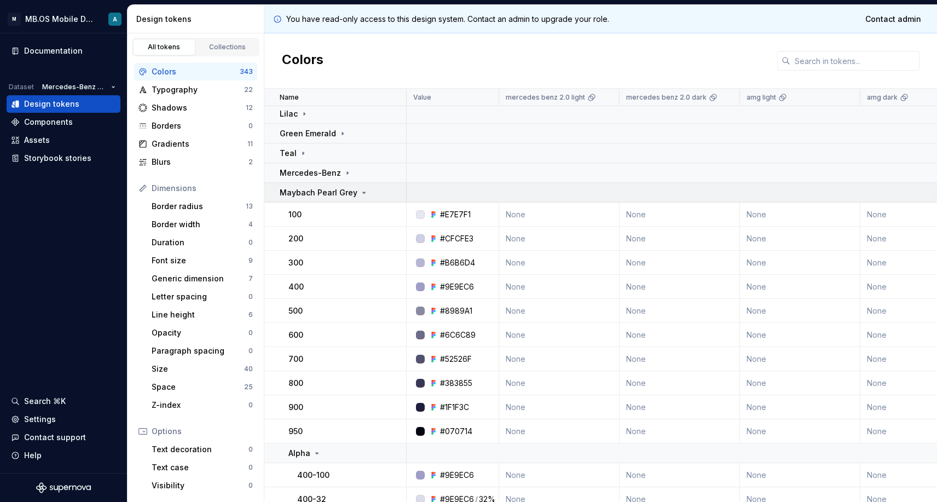
click at [316, 195] on p "Maybach Pearl Grey" at bounding box center [319, 192] width 78 height 11
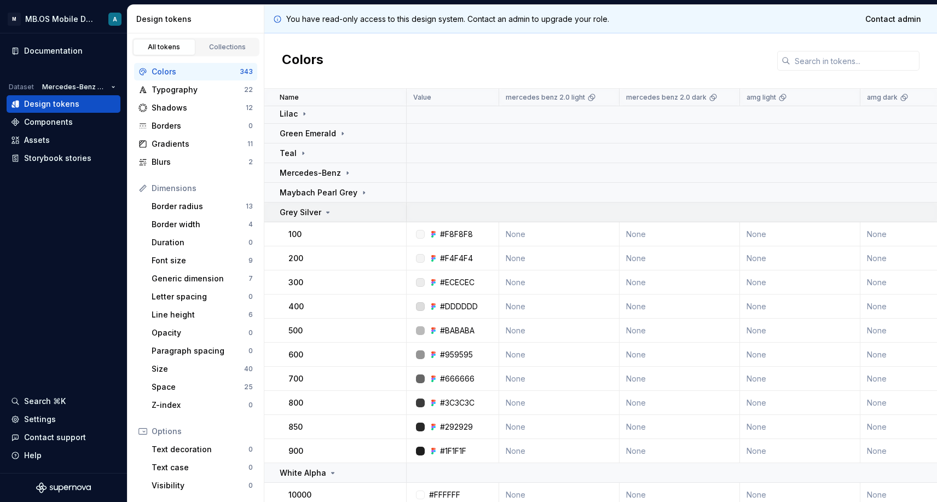
click at [308, 207] on p "Grey Silver" at bounding box center [301, 212] width 42 height 11
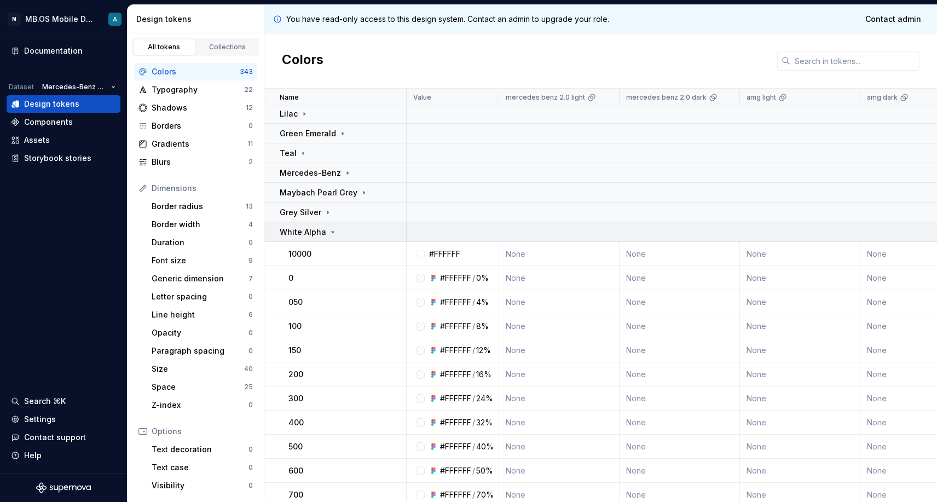
click at [314, 231] on p "White Alpha" at bounding box center [303, 232] width 47 height 11
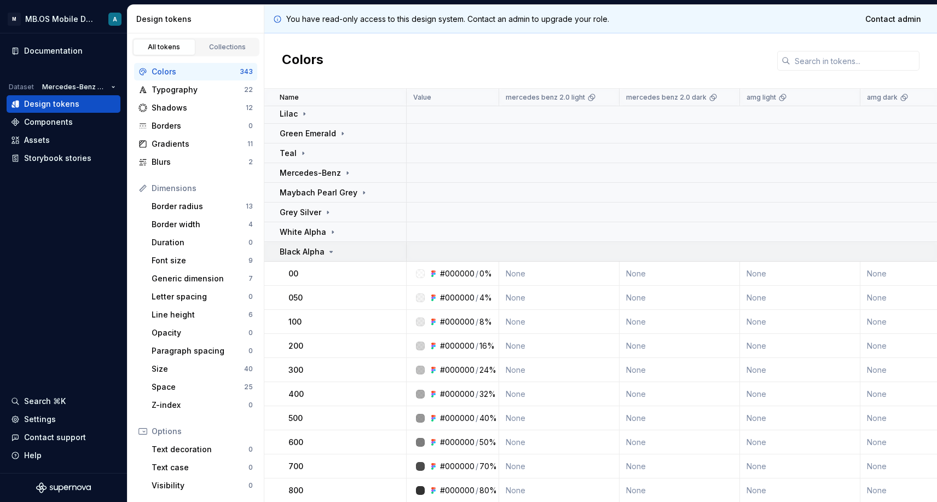
click at [314, 252] on p "Black Alpha" at bounding box center [302, 251] width 45 height 11
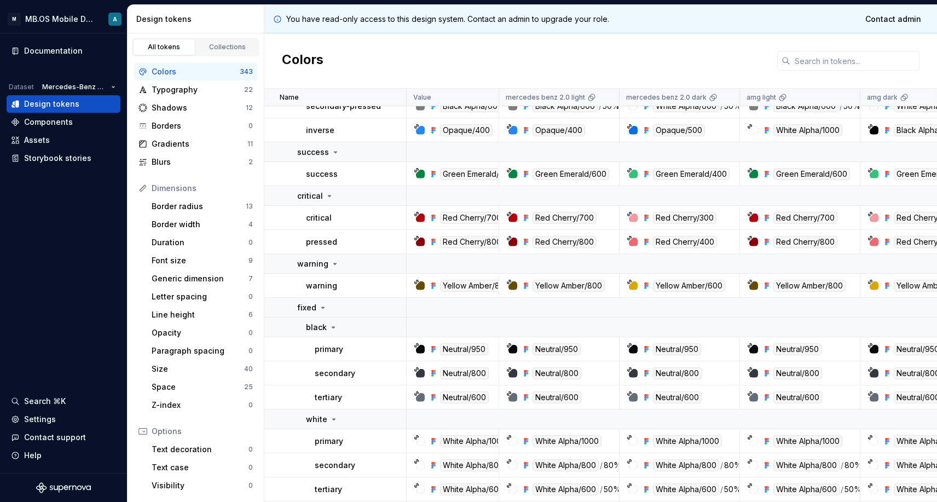
scroll to position [793, 0]
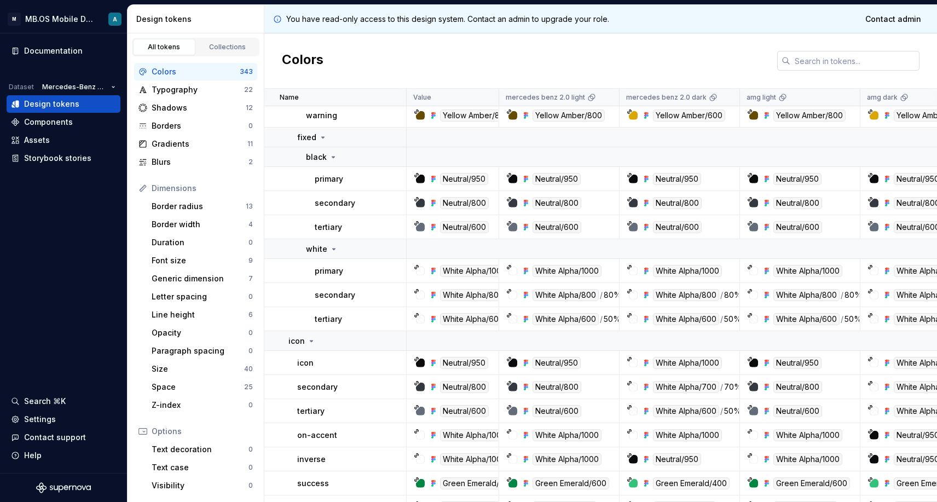
click at [808, 62] on input "text" at bounding box center [854, 61] width 129 height 20
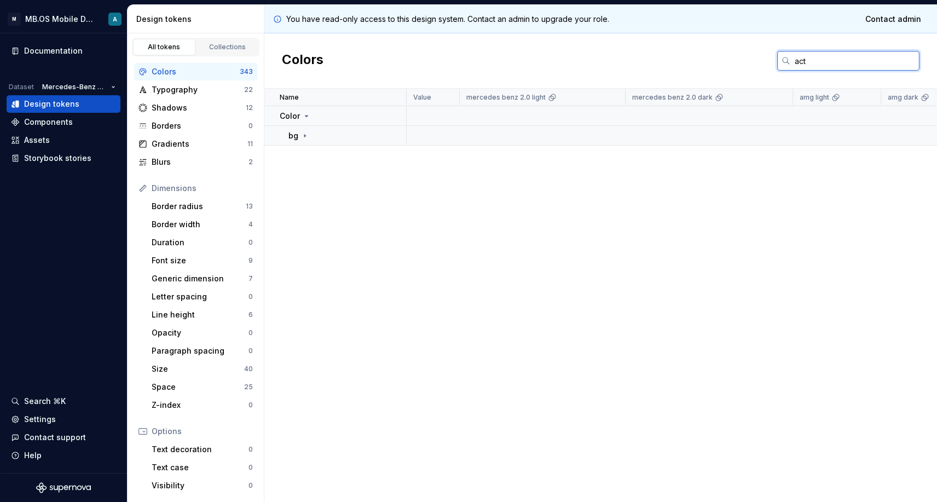
scroll to position [0, 0]
type input "activ"
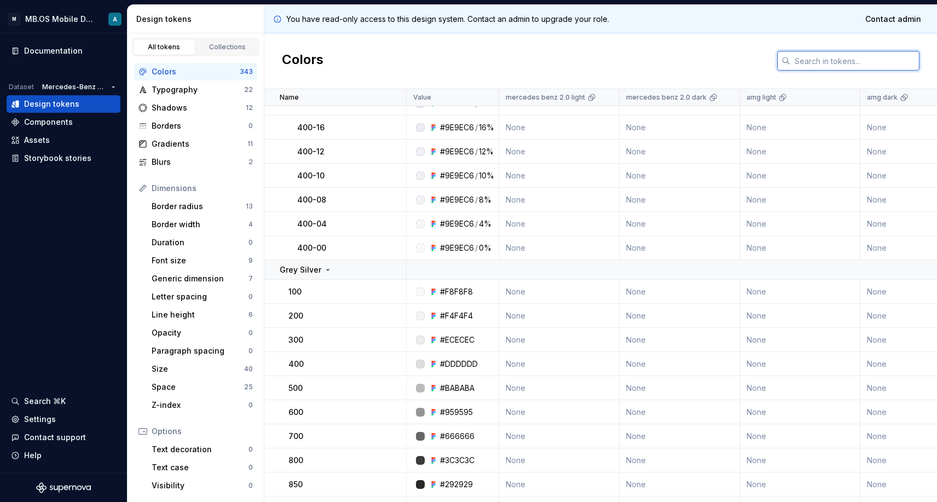
scroll to position [3321, 0]
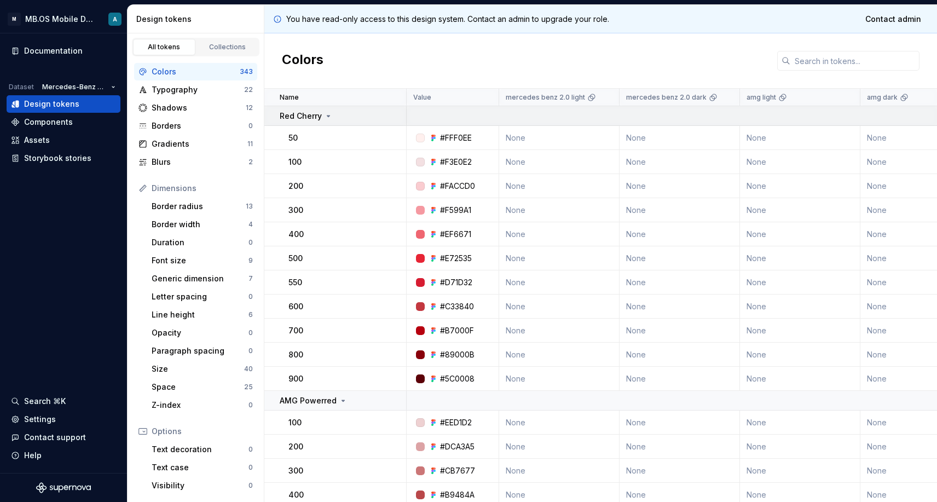
click at [294, 115] on p "Red Cherry" at bounding box center [301, 116] width 42 height 11
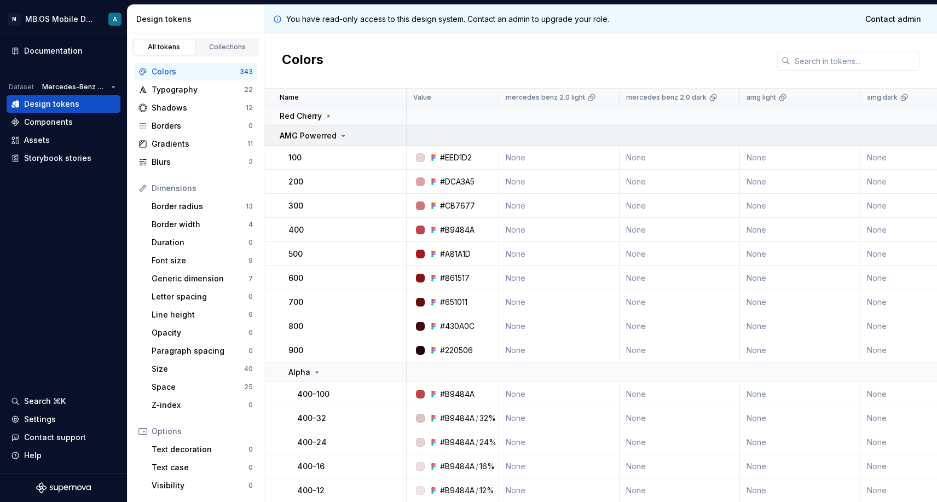
click at [317, 137] on p "AMG Powerred" at bounding box center [308, 135] width 57 height 11
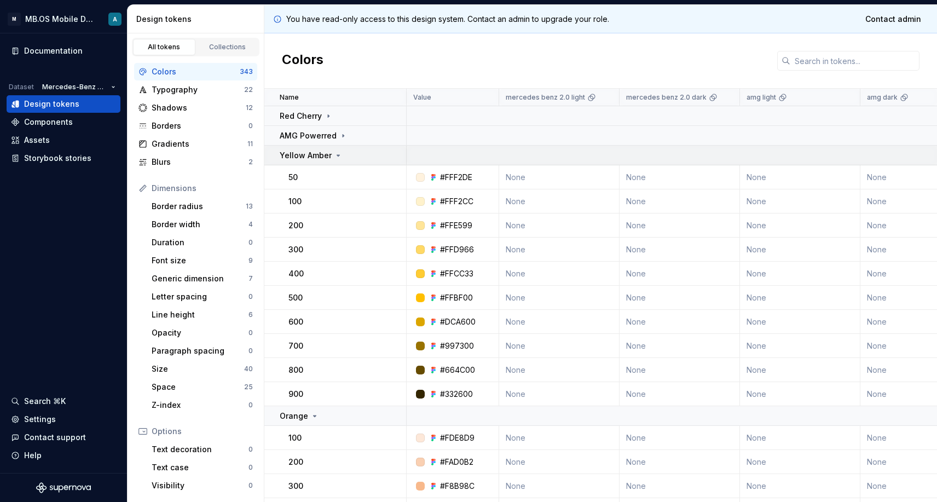
click at [322, 157] on p "Yellow Amber" at bounding box center [306, 155] width 52 height 11
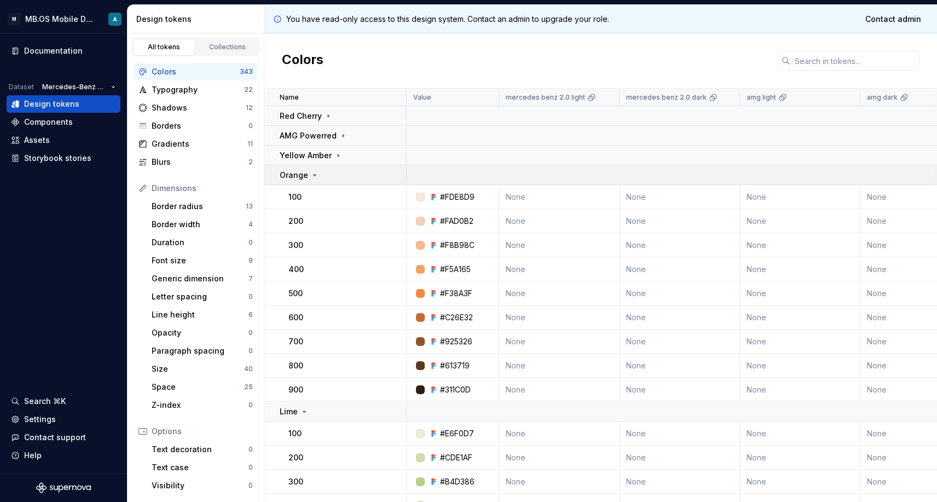
click at [320, 176] on div "Orange" at bounding box center [343, 175] width 126 height 11
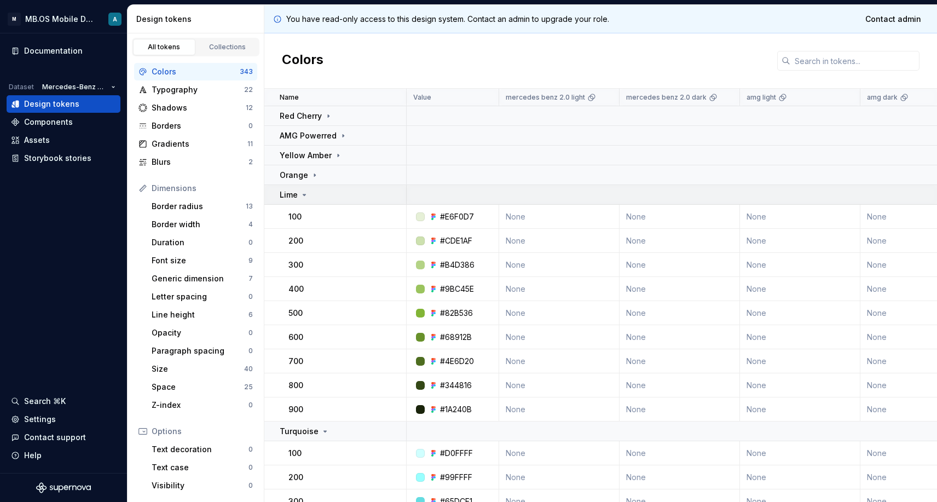
click at [319, 195] on div "Lime" at bounding box center [343, 194] width 126 height 11
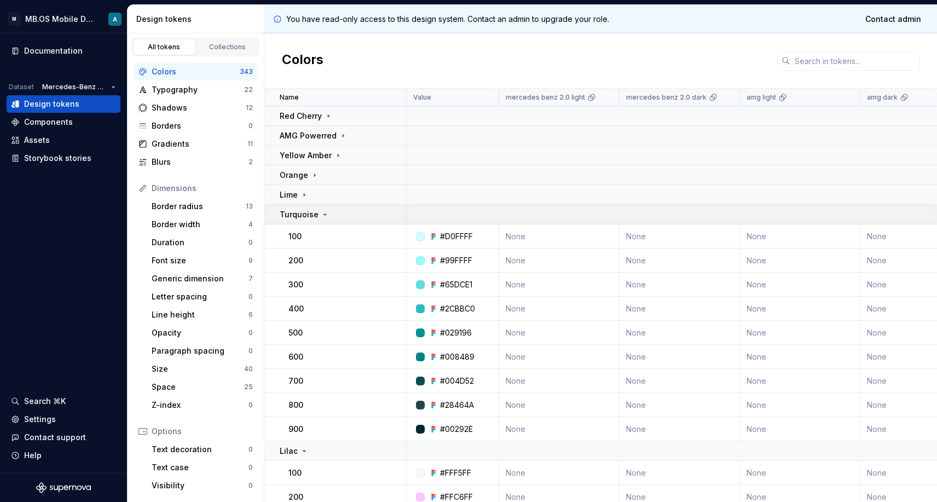
click at [316, 216] on p "Turquoise" at bounding box center [299, 214] width 39 height 11
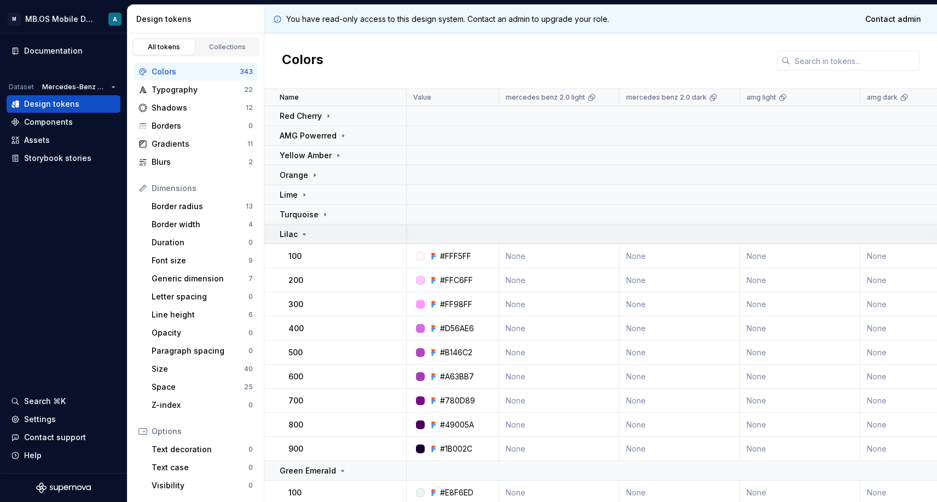
click at [320, 233] on div "Lilac" at bounding box center [343, 234] width 126 height 11
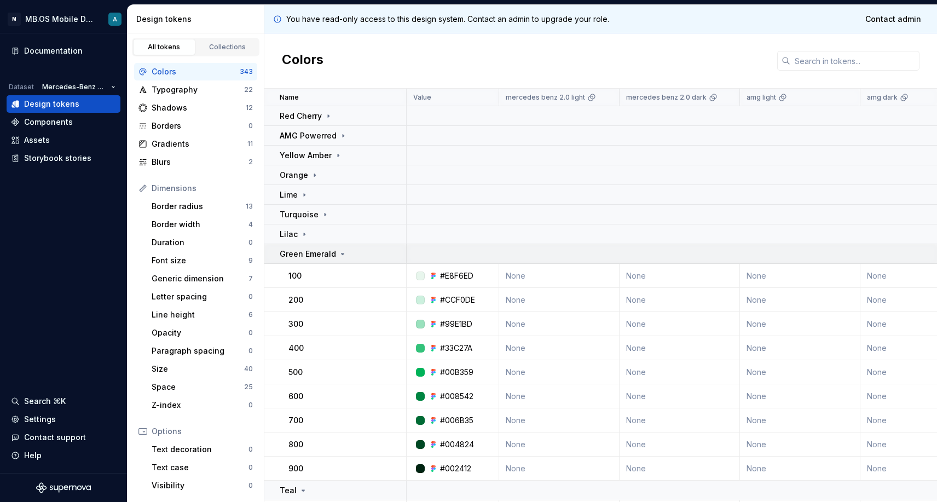
click at [316, 253] on p "Green Emerald" at bounding box center [308, 253] width 56 height 11
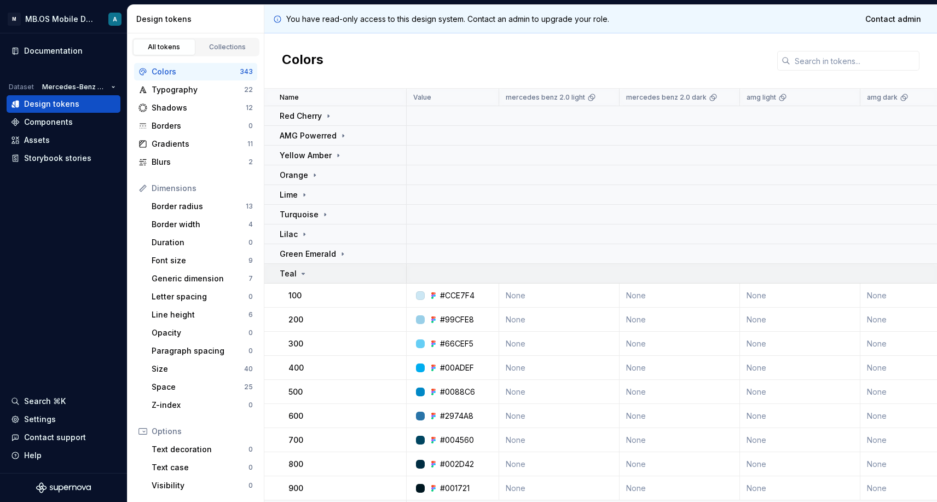
click at [316, 274] on div "Teal" at bounding box center [343, 273] width 126 height 11
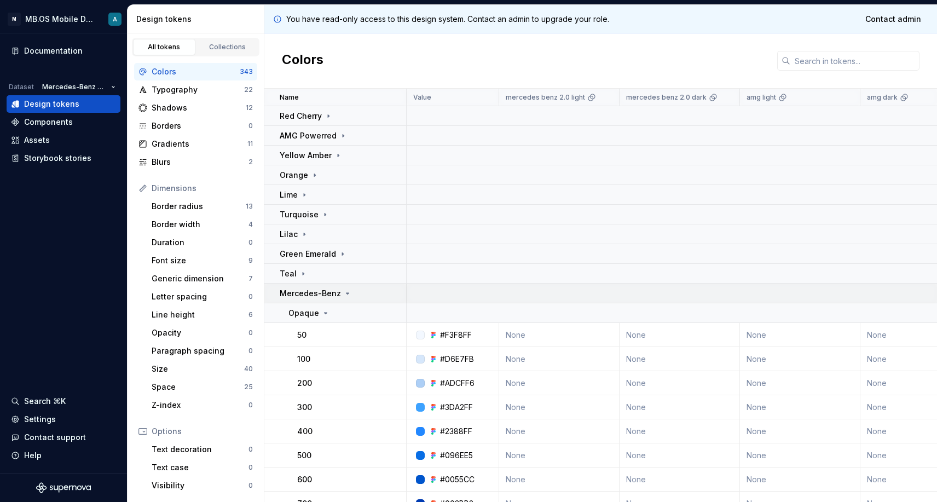
click at [329, 300] on td "Mercedes-Benz" at bounding box center [335, 293] width 142 height 20
click at [332, 309] on p "Maybach Pearl Grey" at bounding box center [319, 313] width 78 height 11
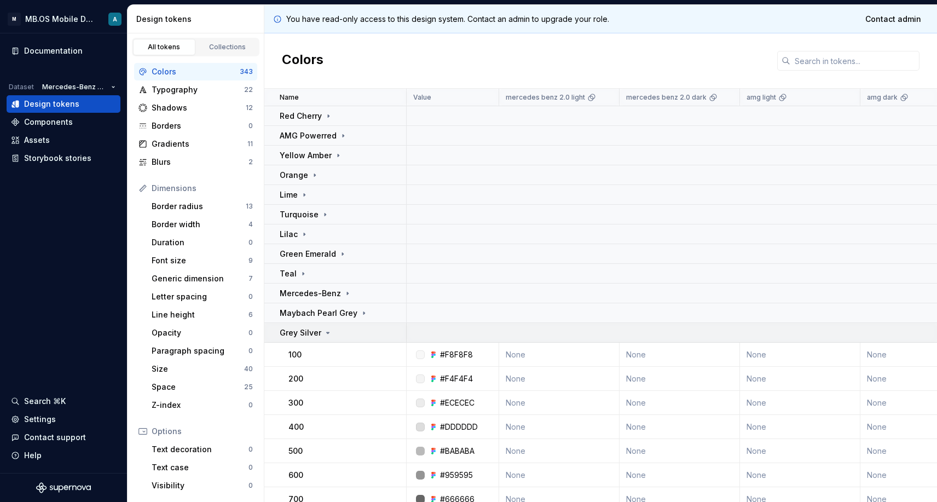
click at [322, 326] on td "Grey Silver" at bounding box center [335, 333] width 142 height 20
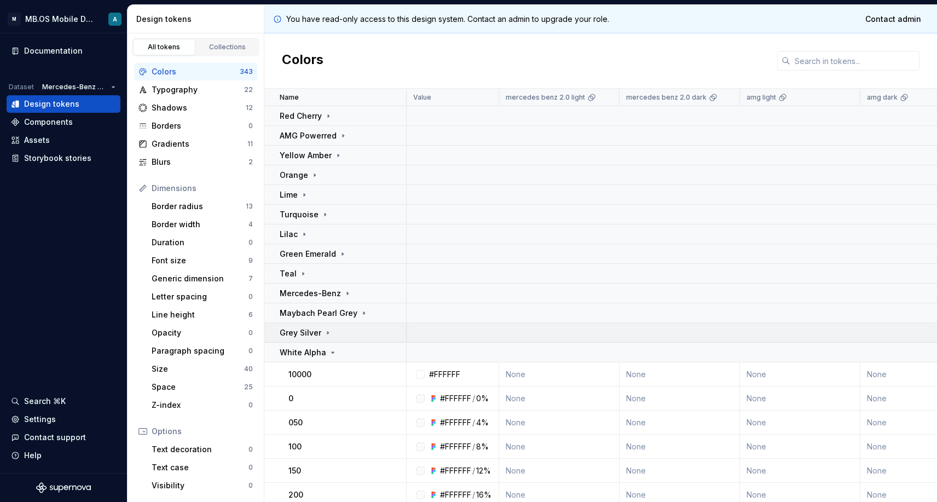
click at [319, 338] on td "Grey Silver" at bounding box center [335, 333] width 142 height 20
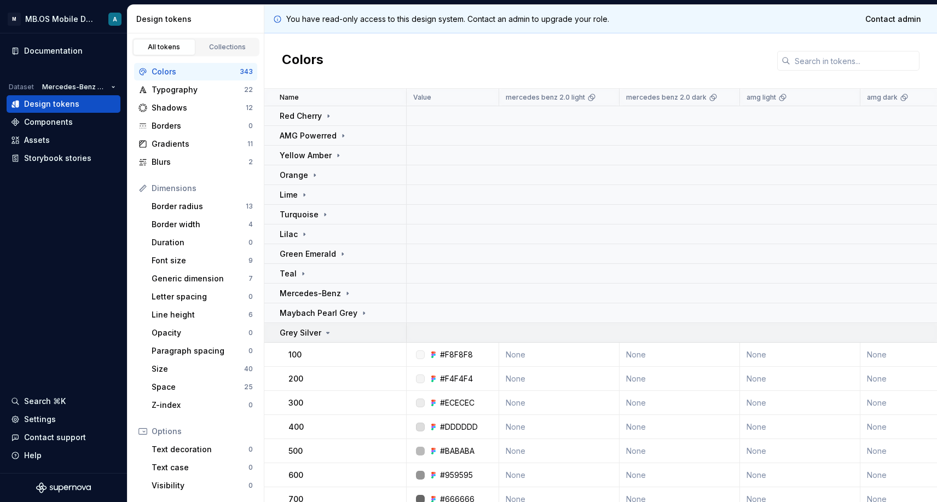
click at [312, 337] on p "Grey Silver" at bounding box center [301, 332] width 42 height 11
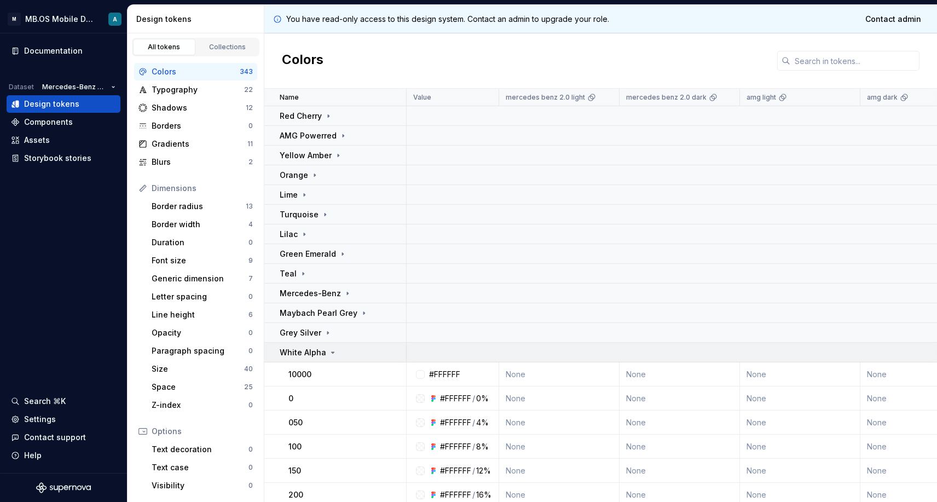
click at [316, 352] on p "White Alpha" at bounding box center [303, 352] width 47 height 11
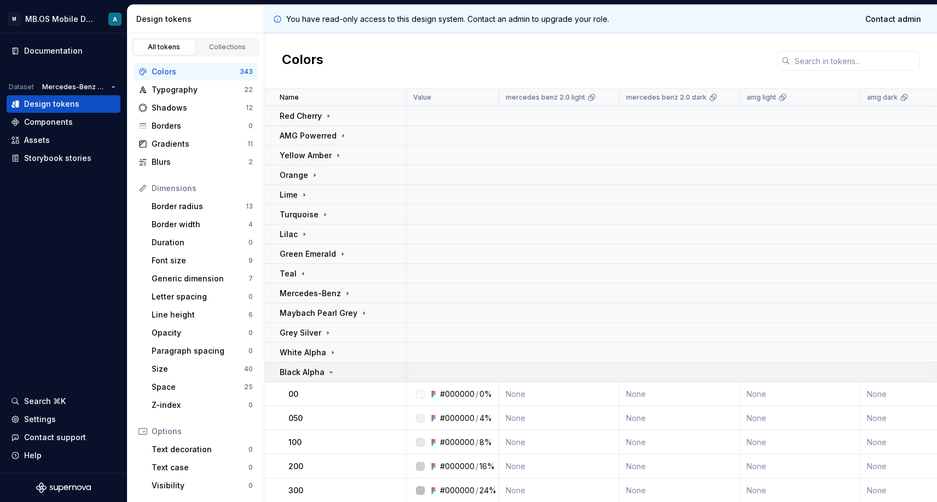
click at [316, 374] on p "Black Alpha" at bounding box center [302, 372] width 45 height 11
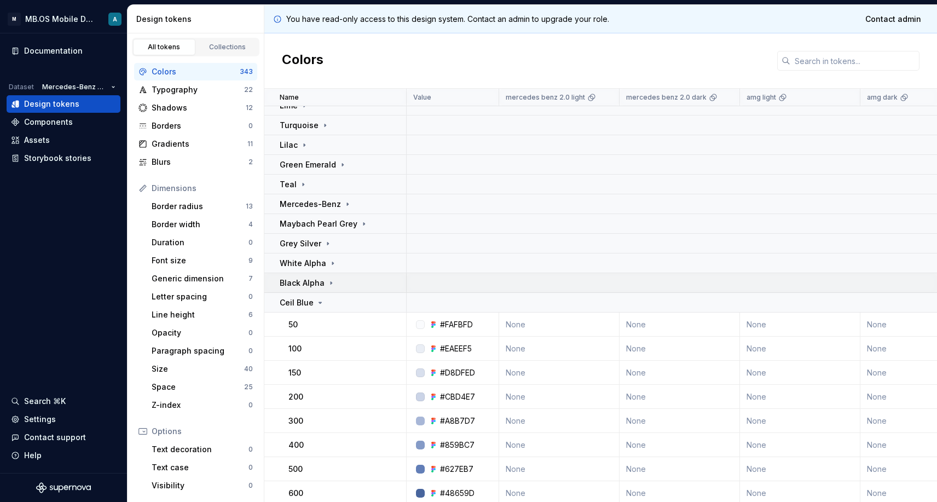
scroll to position [112, 0]
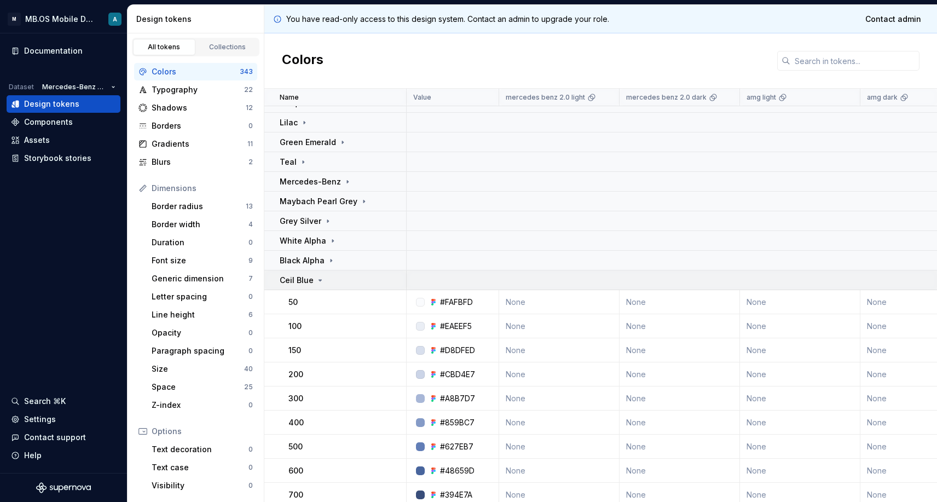
click at [316, 276] on icon at bounding box center [320, 280] width 9 height 9
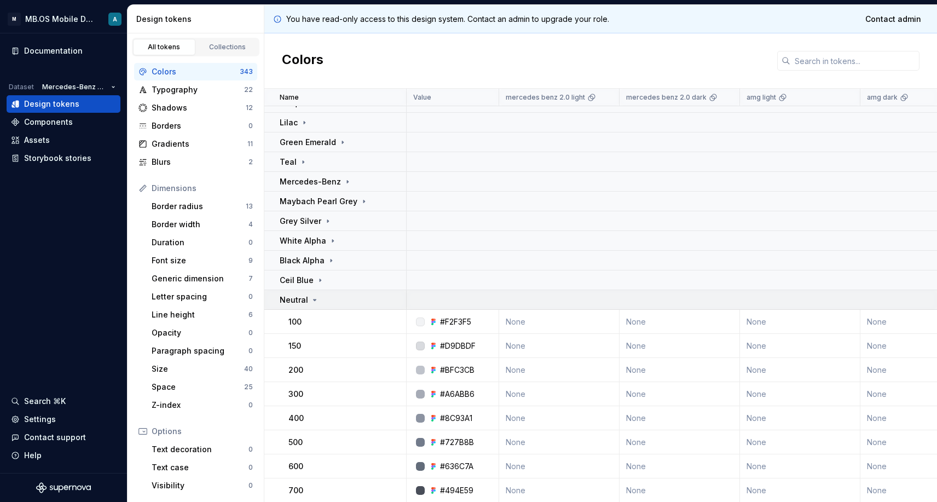
click at [315, 293] on td "Neutral" at bounding box center [335, 300] width 142 height 20
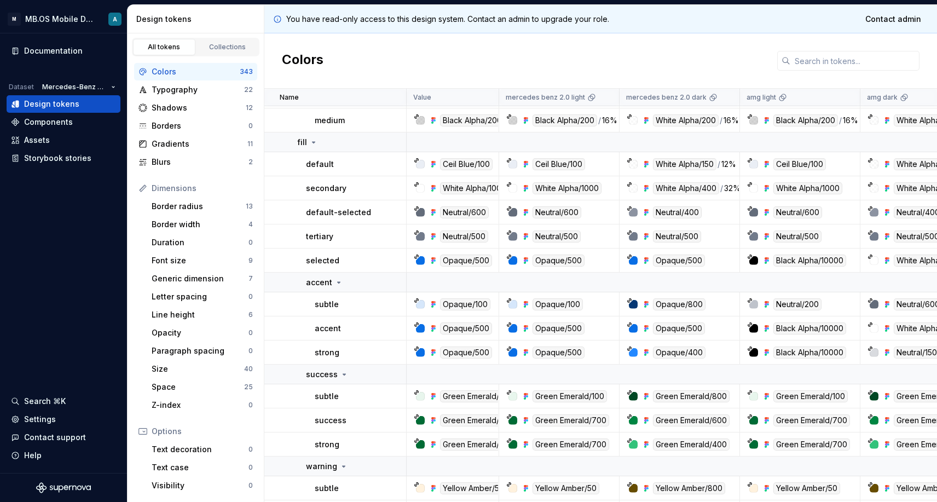
scroll to position [606, 0]
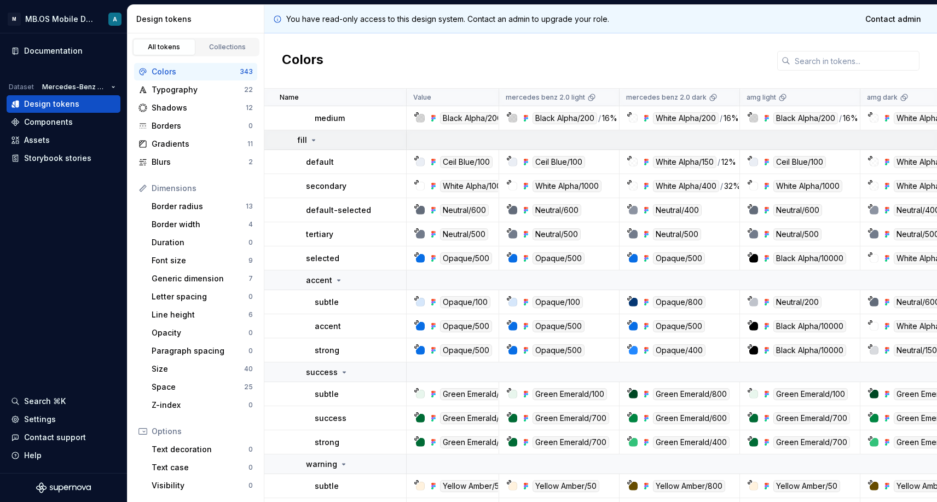
click at [306, 138] on div "fill" at bounding box center [307, 140] width 21 height 11
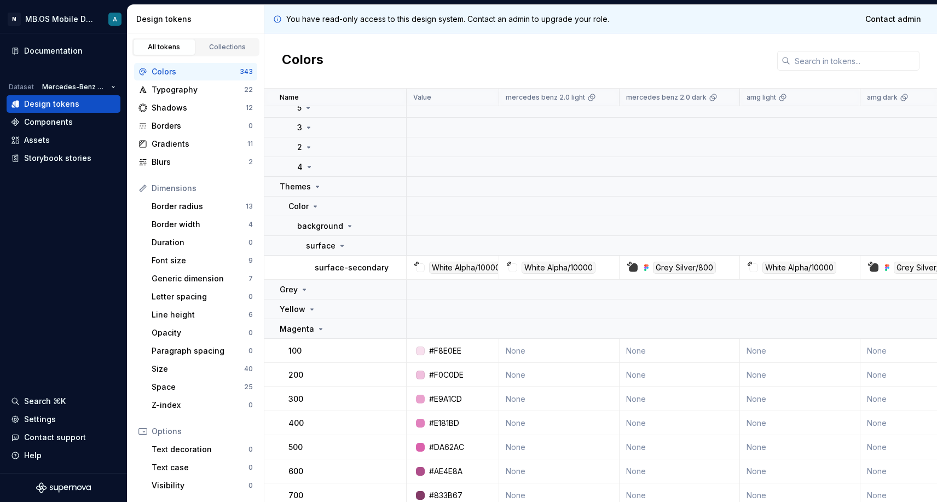
scroll to position [4174, 0]
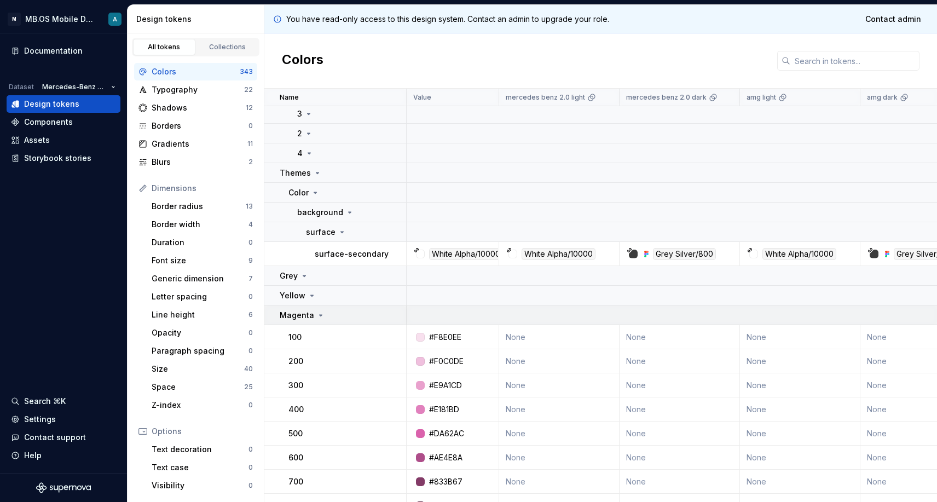
click at [306, 325] on td "Magenta" at bounding box center [335, 315] width 142 height 20
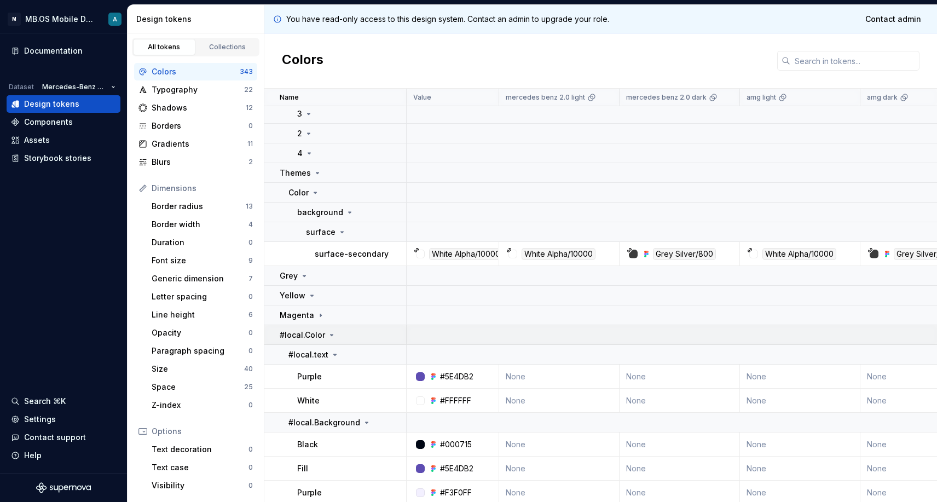
click at [318, 338] on p "#local.Color" at bounding box center [302, 334] width 45 height 11
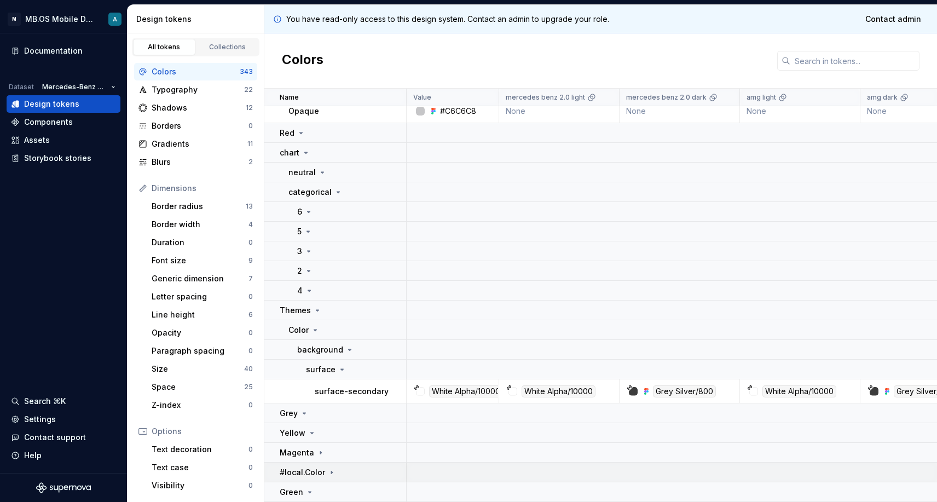
scroll to position [4037, 0]
click at [309, 332] on div "Color" at bounding box center [303, 330] width 31 height 11
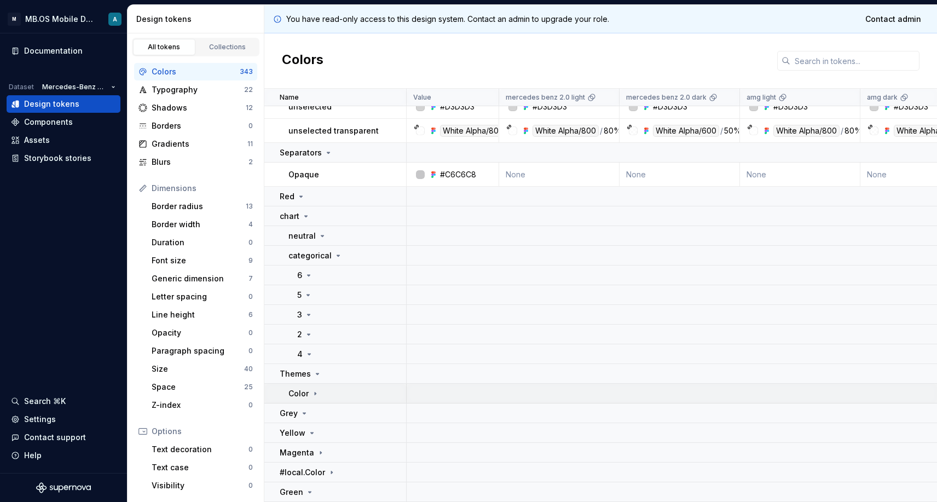
scroll to position [3974, 0]
click at [302, 376] on p "Themes" at bounding box center [295, 373] width 31 height 11
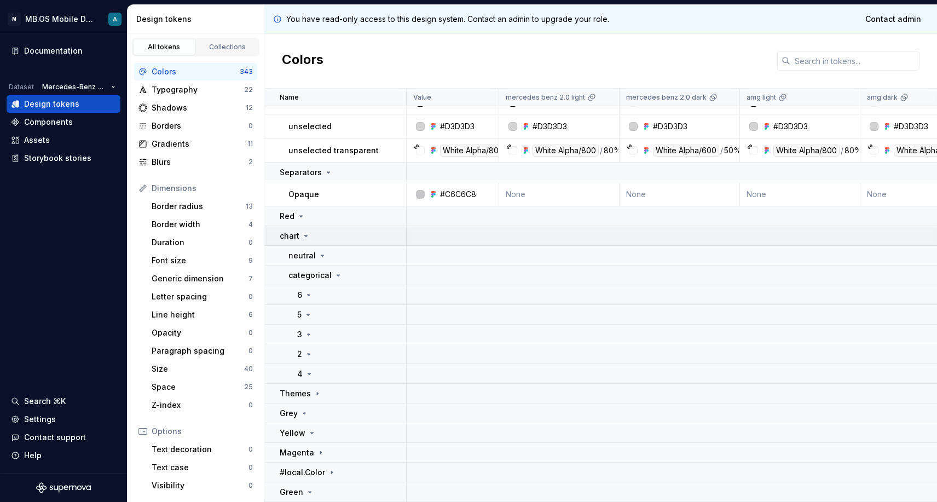
click at [296, 237] on p "chart" at bounding box center [290, 235] width 20 height 11
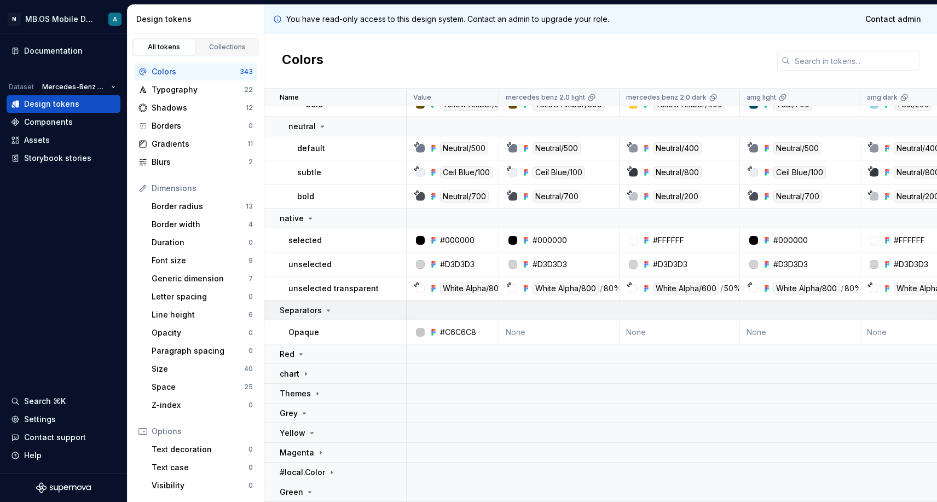
click at [316, 314] on p "Separators" at bounding box center [301, 310] width 42 height 11
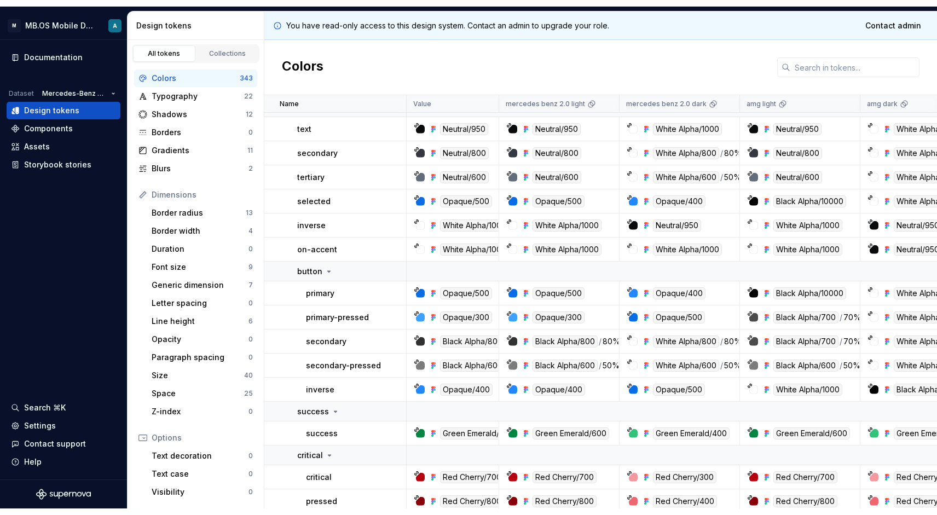
scroll to position [1145, 0]
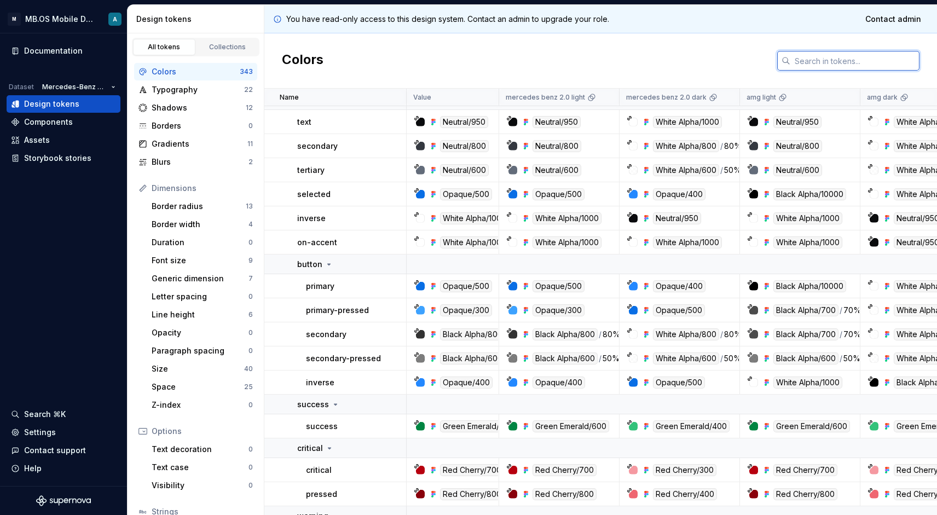
click at [830, 61] on input "text" at bounding box center [854, 61] width 129 height 20
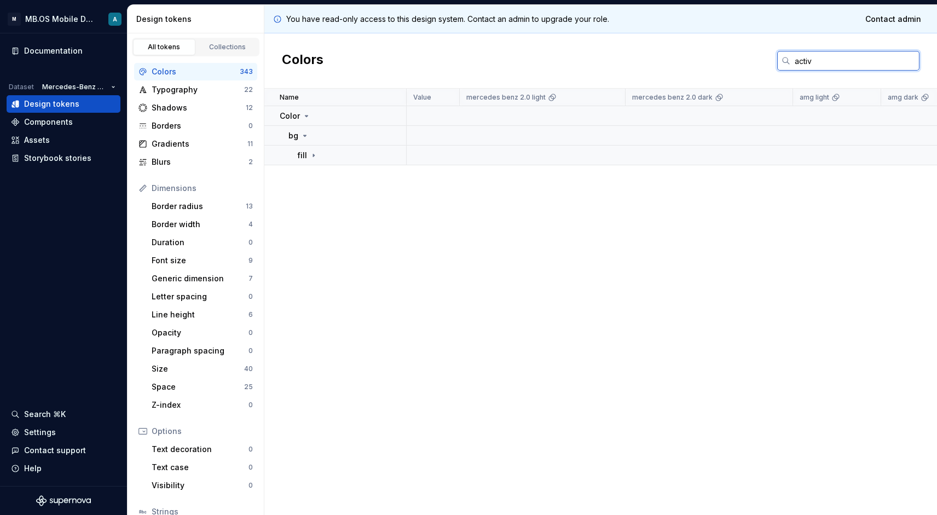
scroll to position [0, 0]
type input "active"
